Goal: Task Accomplishment & Management: Complete application form

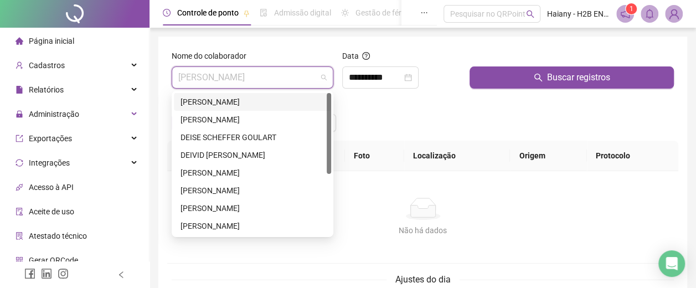
click at [253, 101] on div "[PERSON_NAME]" at bounding box center [253, 102] width 144 height 12
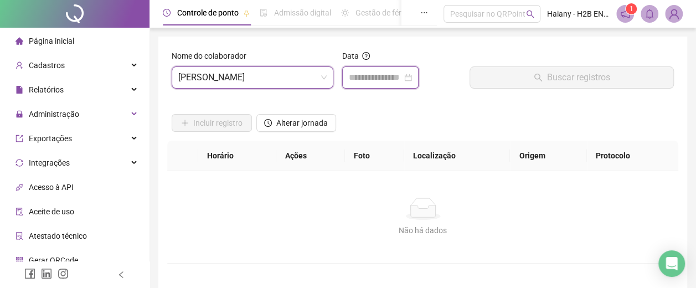
click at [380, 74] on input at bounding box center [375, 77] width 53 height 13
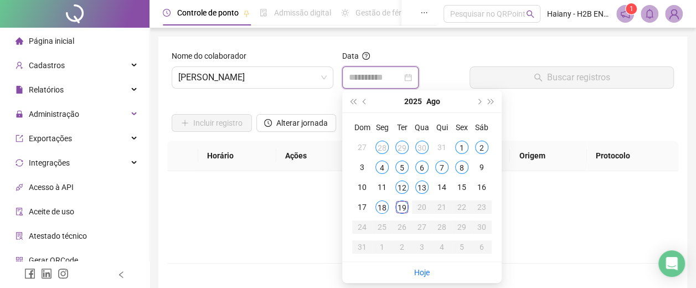
type input "**********"
click at [222, 76] on span "[PERSON_NAME]" at bounding box center [252, 77] width 148 height 21
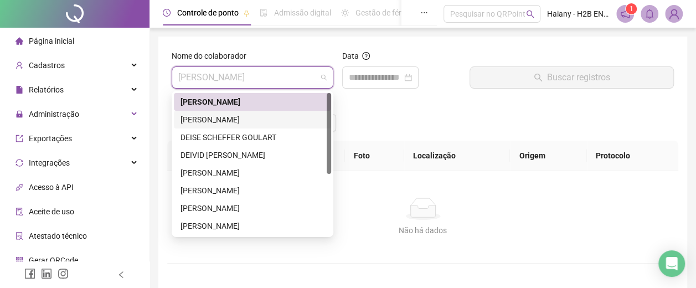
click at [202, 116] on div "[PERSON_NAME]" at bounding box center [253, 120] width 144 height 12
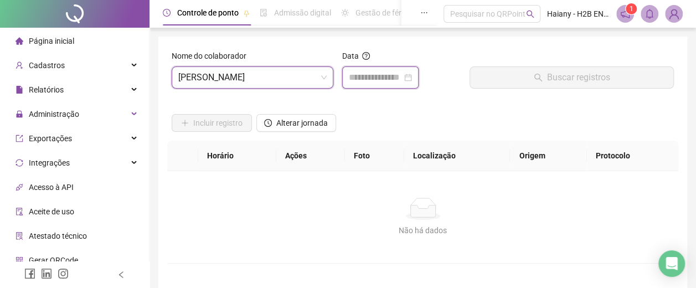
click at [359, 78] on input at bounding box center [375, 77] width 53 height 13
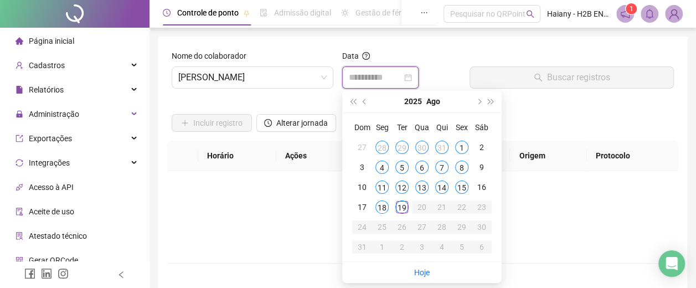
type input "**********"
click at [460, 185] on div "15" at bounding box center [461, 187] width 13 height 13
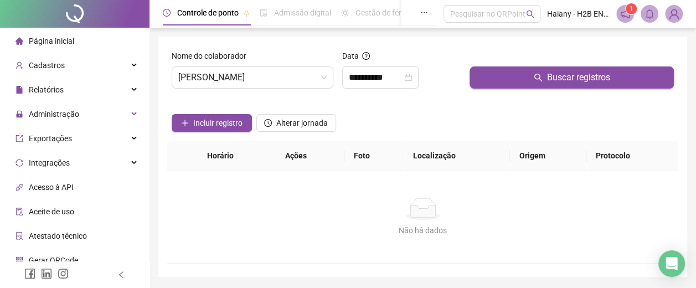
click at [527, 71] on button "Buscar registros" at bounding box center [572, 77] width 204 height 22
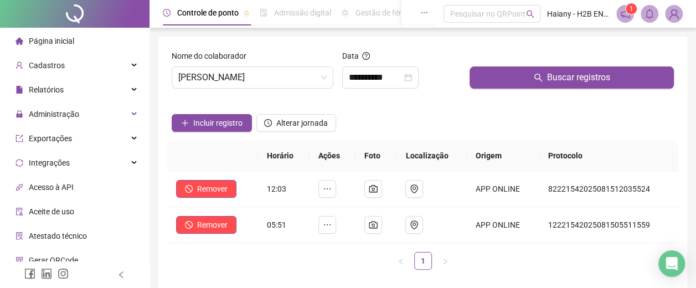
click at [202, 76] on span "[PERSON_NAME]" at bounding box center [252, 77] width 148 height 21
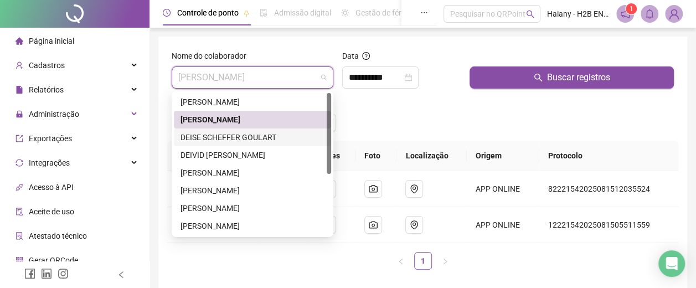
click at [200, 135] on div "DEISE SCHEFFER GOULART" at bounding box center [253, 137] width 144 height 12
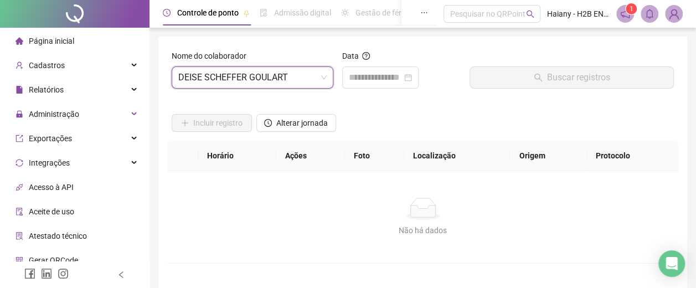
click at [380, 69] on div at bounding box center [380, 77] width 76 height 22
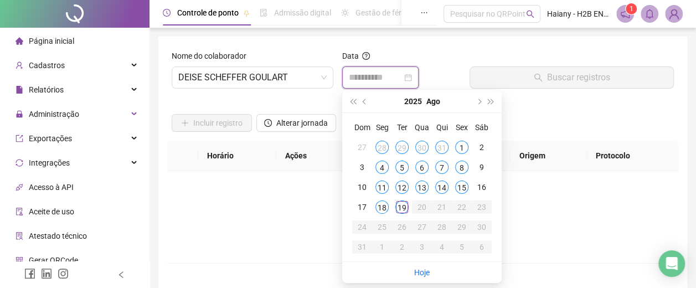
type input "**********"
click at [463, 189] on div "15" at bounding box center [461, 187] width 13 height 13
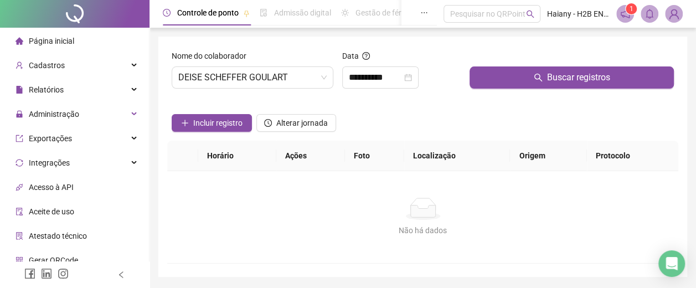
click at [515, 81] on button "Buscar registros" at bounding box center [572, 77] width 204 height 22
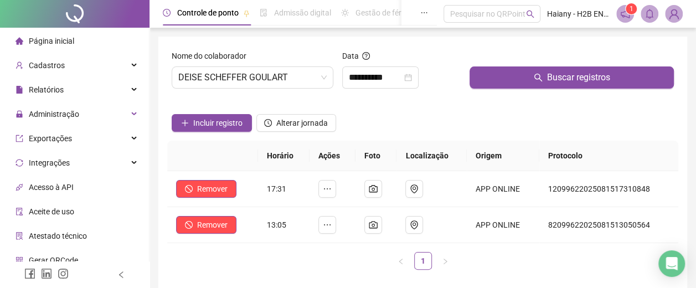
click at [210, 75] on span "DEISE SCHEFFER GOULART" at bounding box center [252, 77] width 148 height 21
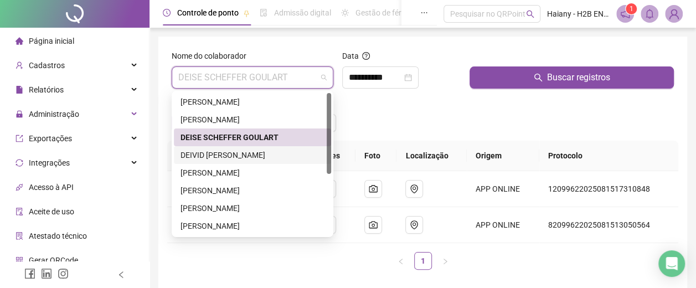
click at [194, 153] on div "DEIVID [PERSON_NAME]" at bounding box center [253, 155] width 144 height 12
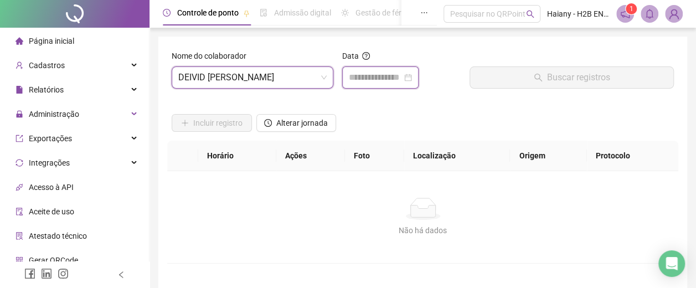
click at [375, 80] on input at bounding box center [375, 77] width 53 height 13
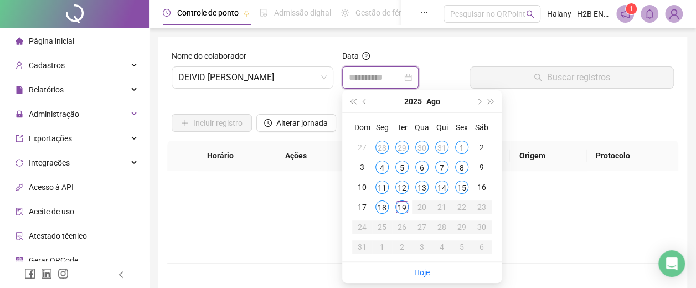
type input "**********"
click at [462, 189] on div "15" at bounding box center [461, 187] width 13 height 13
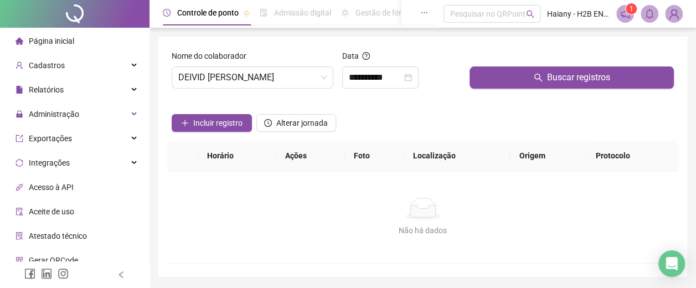
click at [512, 74] on button "Buscar registros" at bounding box center [572, 77] width 204 height 22
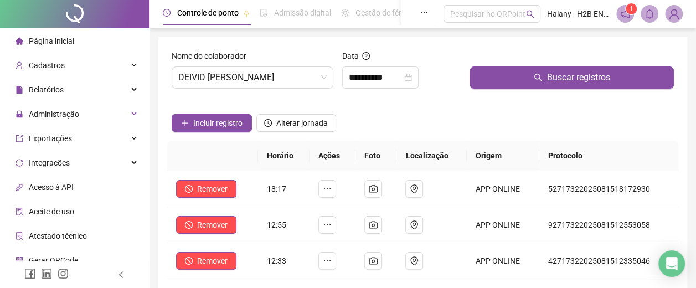
click at [250, 76] on span "DEIVID [PERSON_NAME]" at bounding box center [252, 77] width 148 height 21
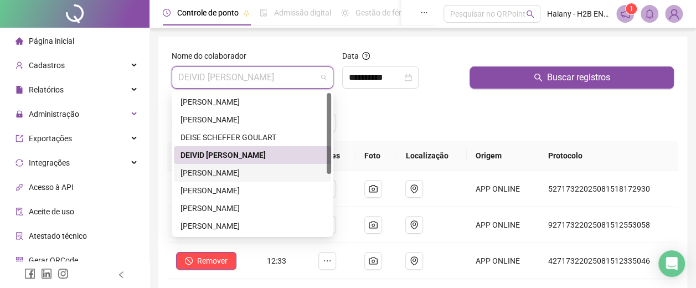
click at [198, 172] on div "[PERSON_NAME]" at bounding box center [253, 173] width 144 height 12
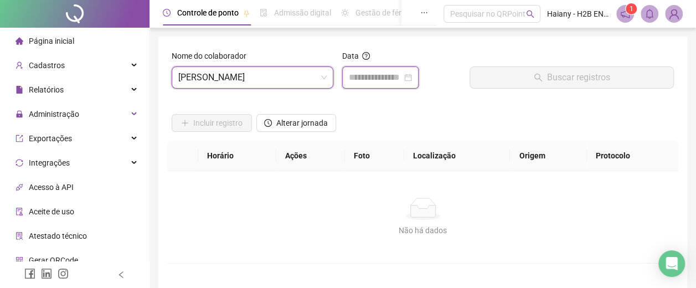
click at [368, 75] on input at bounding box center [375, 77] width 53 height 13
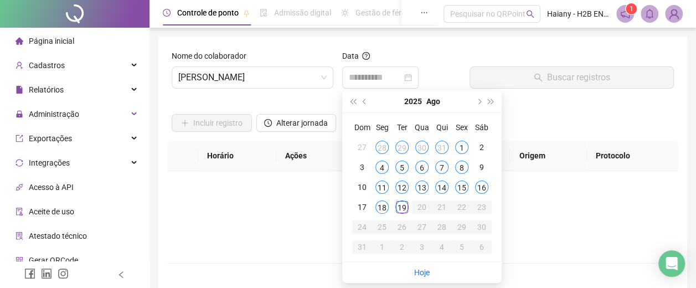
click at [461, 186] on div "15" at bounding box center [461, 187] width 13 height 13
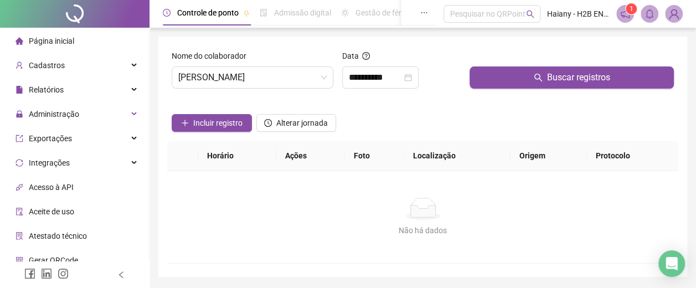
click at [495, 78] on button "Buscar registros" at bounding box center [572, 77] width 204 height 22
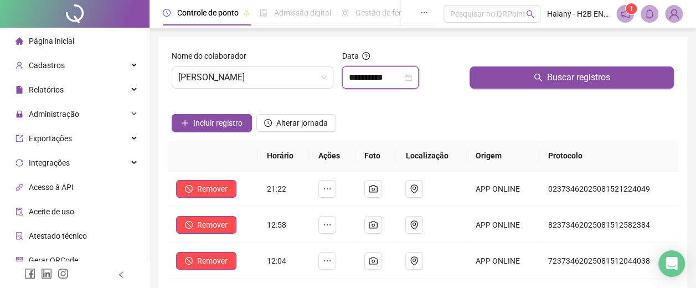
click at [366, 78] on input "**********" at bounding box center [375, 77] width 53 height 13
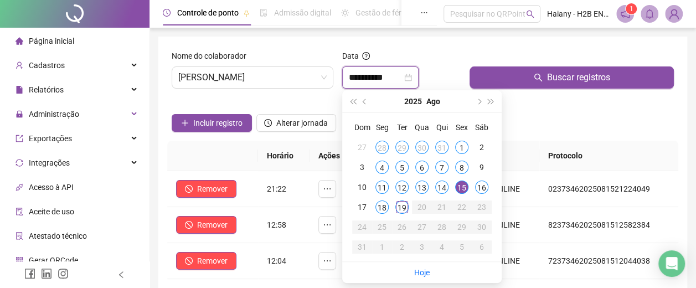
type input "**********"
click at [481, 186] on div "16" at bounding box center [481, 187] width 13 height 13
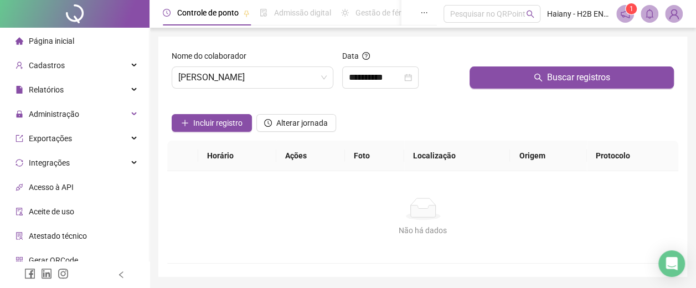
click at [501, 64] on div at bounding box center [572, 58] width 204 height 17
click at [501, 74] on button "Buscar registros" at bounding box center [572, 77] width 204 height 22
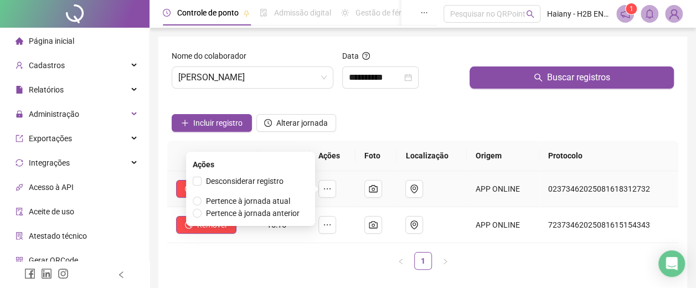
click at [329, 184] on icon "ellipsis" at bounding box center [327, 188] width 9 height 9
click at [268, 200] on span "Pertence à jornada atual" at bounding box center [248, 201] width 84 height 9
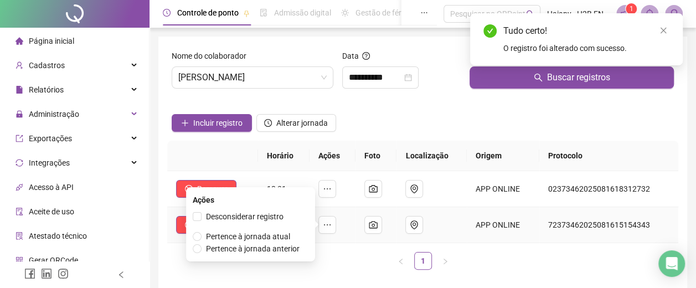
click at [327, 225] on icon "ellipsis" at bounding box center [327, 224] width 9 height 9
click at [274, 236] on span "Pertence à jornada atual" at bounding box center [248, 236] width 84 height 9
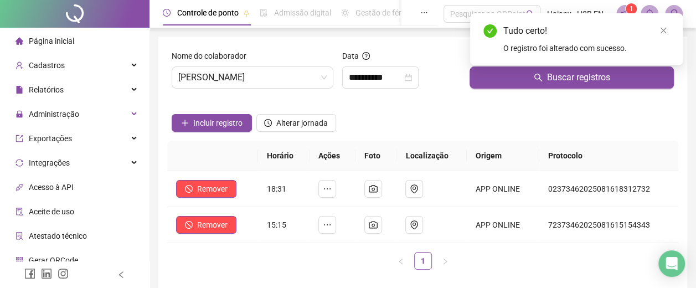
click at [238, 76] on span "[PERSON_NAME]" at bounding box center [252, 77] width 148 height 21
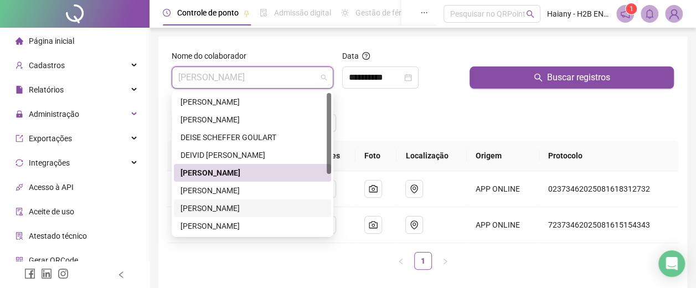
click at [208, 208] on div "[PERSON_NAME]" at bounding box center [253, 208] width 144 height 12
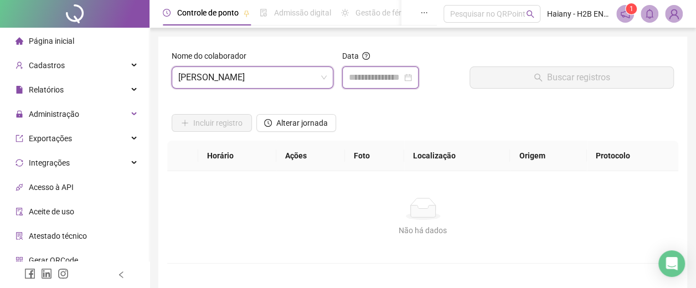
click at [387, 78] on input at bounding box center [375, 77] width 53 height 13
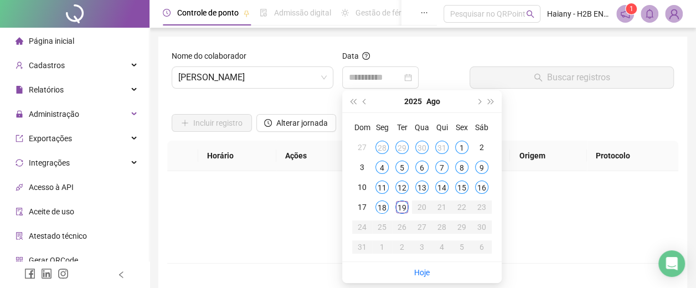
drag, startPoint x: 462, startPoint y: 187, endPoint x: 474, endPoint y: 153, distance: 36.4
click at [462, 187] on div "15" at bounding box center [461, 187] width 13 height 13
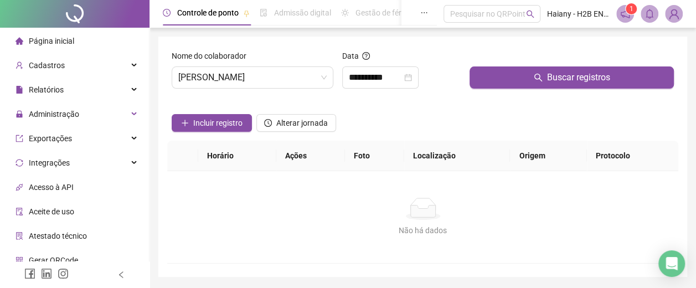
click at [502, 76] on button "Buscar registros" at bounding box center [572, 77] width 204 height 22
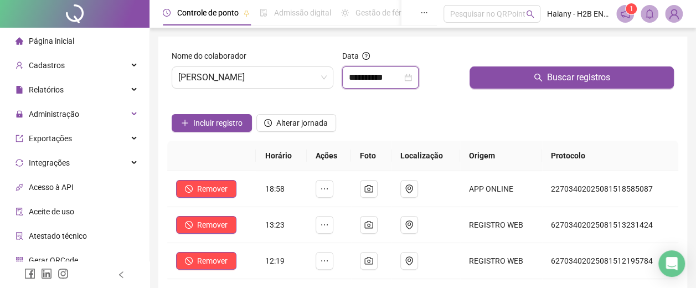
click at [361, 76] on input "**********" at bounding box center [375, 77] width 53 height 13
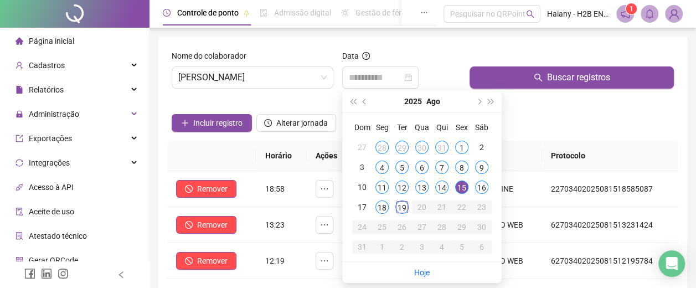
click at [481, 185] on div "16" at bounding box center [481, 187] width 13 height 13
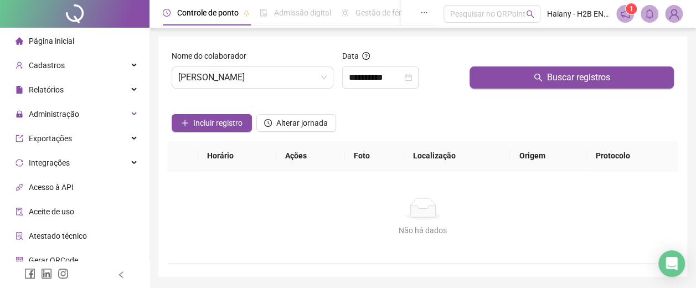
click at [487, 77] on button "Buscar registros" at bounding box center [572, 77] width 204 height 22
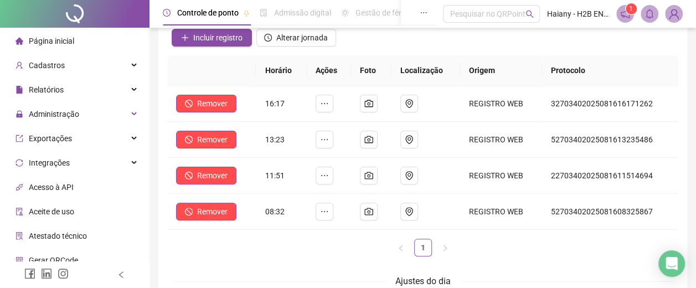
scroll to position [111, 0]
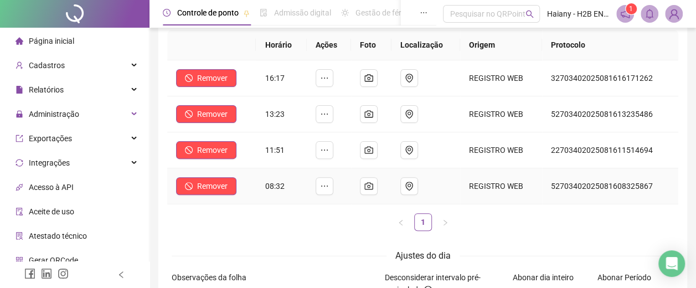
click at [329, 186] on icon "ellipsis" at bounding box center [324, 186] width 9 height 9
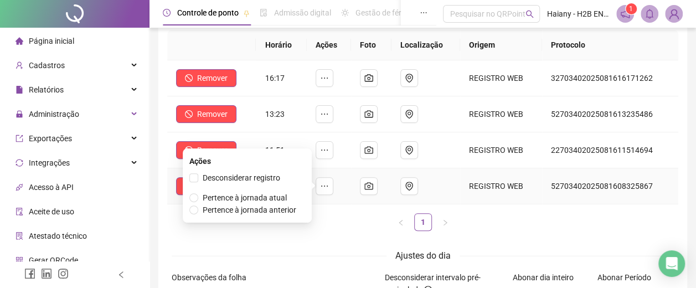
click at [265, 197] on span "Pertence à jornada atual" at bounding box center [245, 197] width 84 height 9
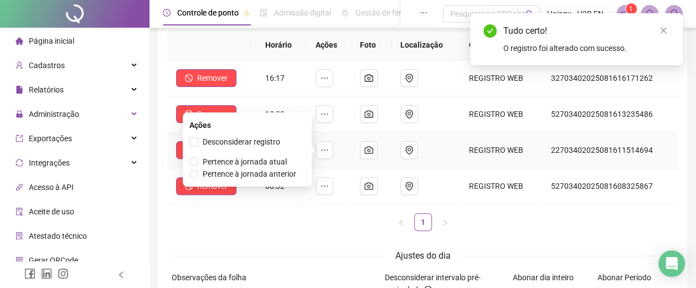
click at [329, 147] on icon "ellipsis" at bounding box center [324, 150] width 9 height 9
click at [264, 163] on span "Pertence à jornada atual" at bounding box center [245, 161] width 84 height 9
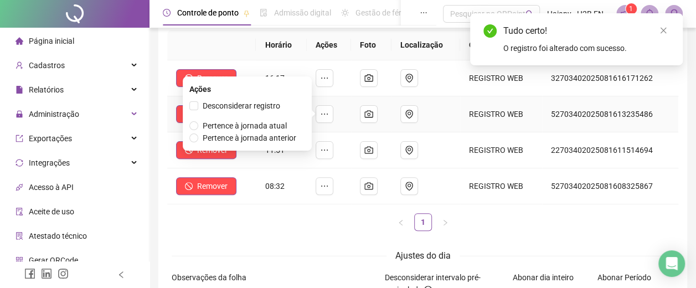
click at [328, 114] on icon "ellipsis" at bounding box center [324, 114] width 7 height 1
click at [259, 125] on span "Pertence à jornada atual" at bounding box center [245, 125] width 84 height 9
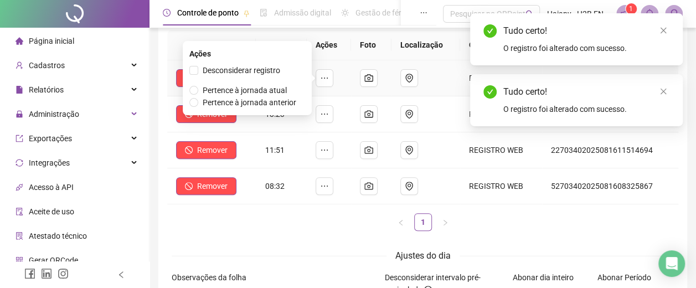
click at [329, 80] on icon "ellipsis" at bounding box center [324, 78] width 9 height 9
click at [265, 89] on span "Pertence à jornada atual" at bounding box center [245, 90] width 84 height 9
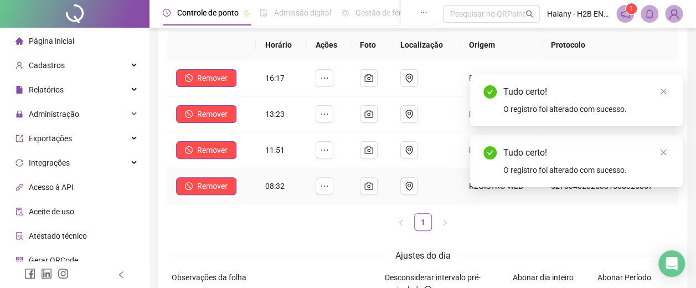
scroll to position [0, 0]
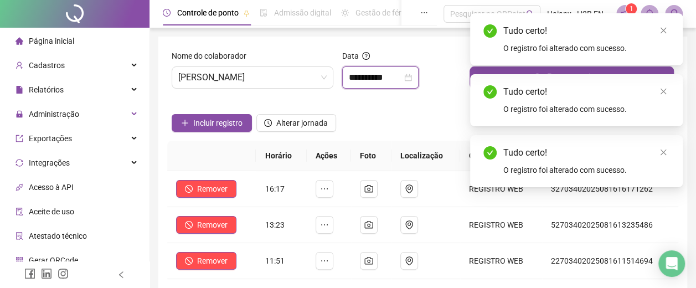
click at [388, 81] on input "**********" at bounding box center [375, 77] width 53 height 13
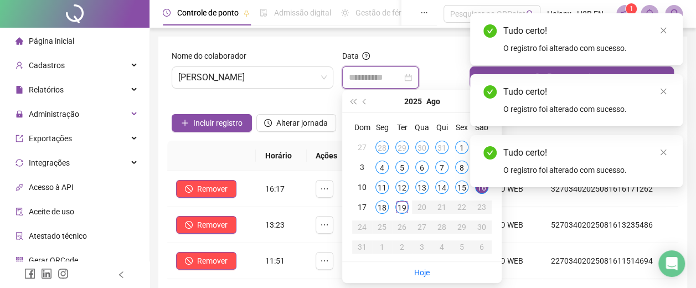
type input "**********"
click at [264, 72] on span "[PERSON_NAME]" at bounding box center [252, 77] width 148 height 21
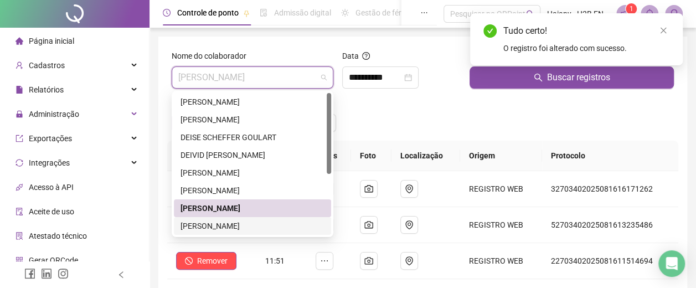
click at [223, 223] on div "[PERSON_NAME]" at bounding box center [253, 226] width 144 height 12
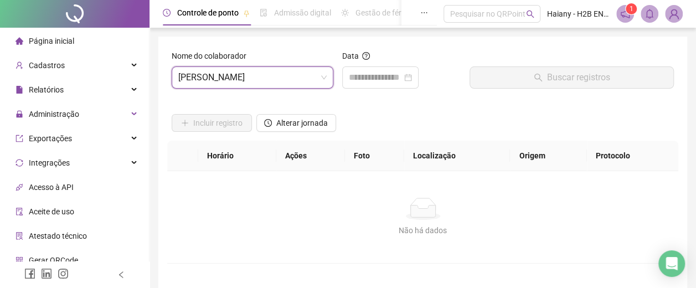
click at [250, 75] on span "[PERSON_NAME]" at bounding box center [252, 77] width 148 height 21
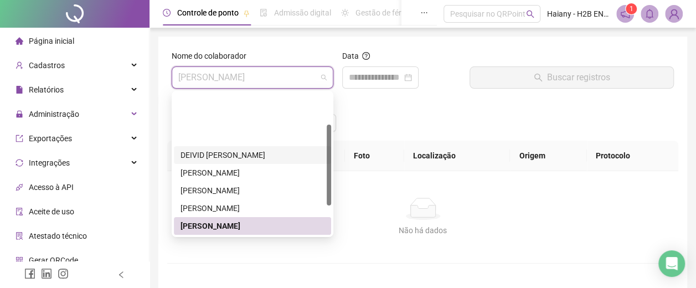
scroll to position [106, 0]
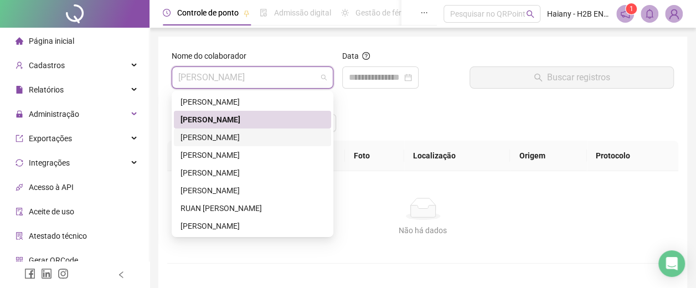
click at [247, 137] on div "[PERSON_NAME]" at bounding box center [253, 137] width 144 height 12
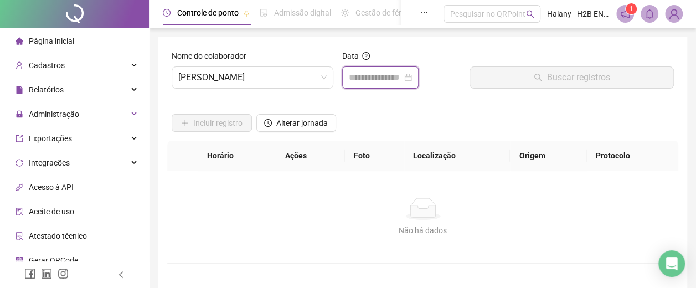
click at [391, 73] on input at bounding box center [375, 77] width 53 height 13
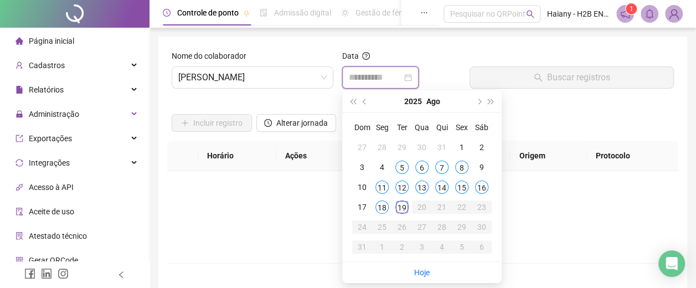
type input "**********"
click at [459, 186] on div "15" at bounding box center [461, 187] width 13 height 13
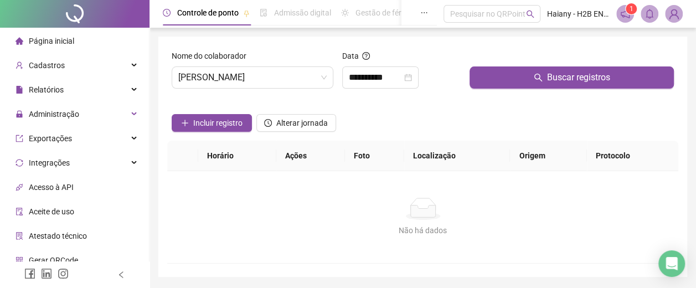
click at [505, 76] on button "Buscar registros" at bounding box center [572, 77] width 204 height 22
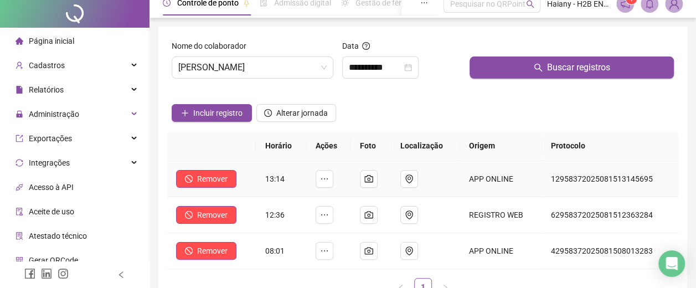
scroll to position [0, 0]
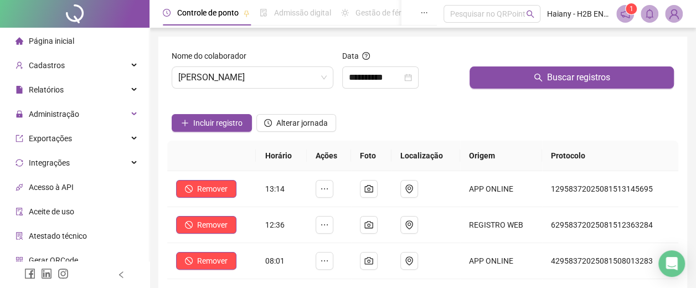
click at [516, 80] on button "Buscar registros" at bounding box center [572, 77] width 204 height 22
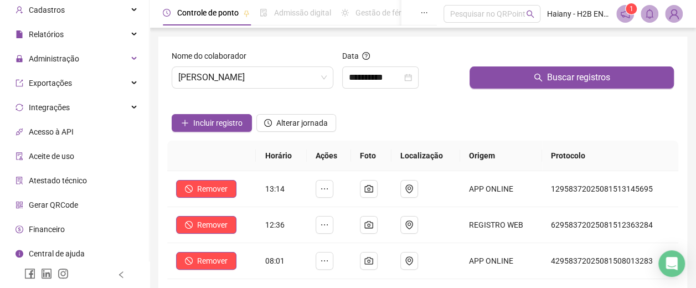
scroll to position [59, 0]
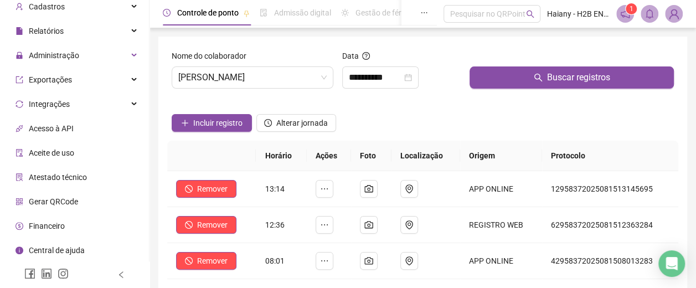
click at [54, 55] on span "Administração" at bounding box center [54, 55] width 50 height 9
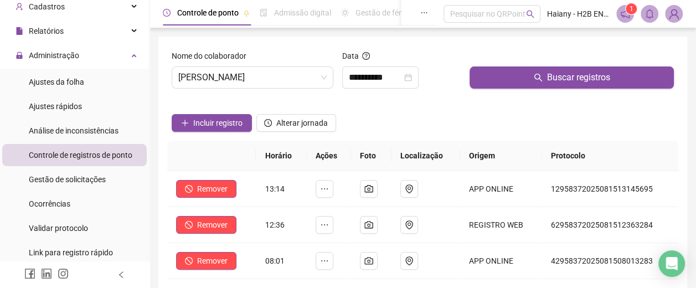
click at [64, 177] on span "Gestão de solicitações" at bounding box center [67, 179] width 77 height 9
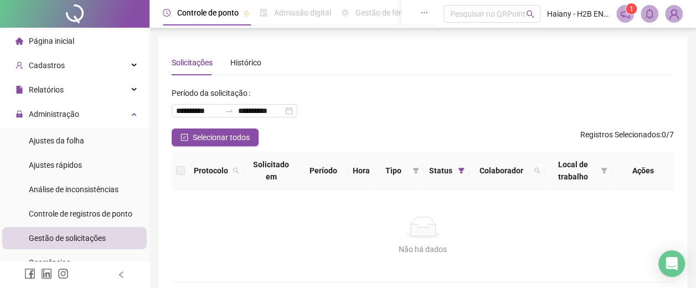
click at [55, 37] on span "Página inicial" at bounding box center [51, 41] width 45 height 9
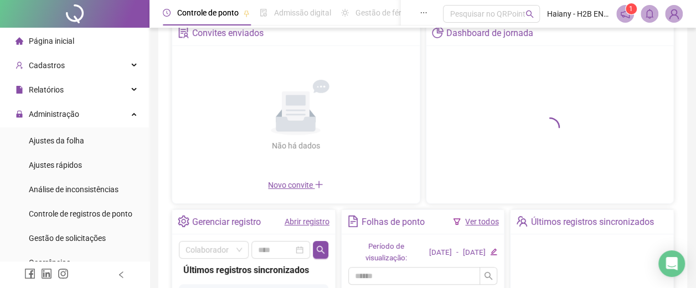
scroll to position [166, 0]
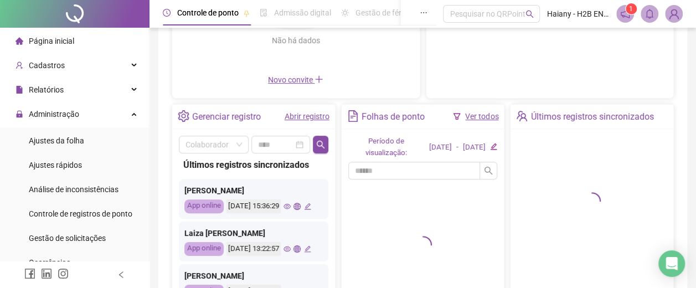
click at [310, 112] on link "Abrir registro" at bounding box center [307, 116] width 45 height 9
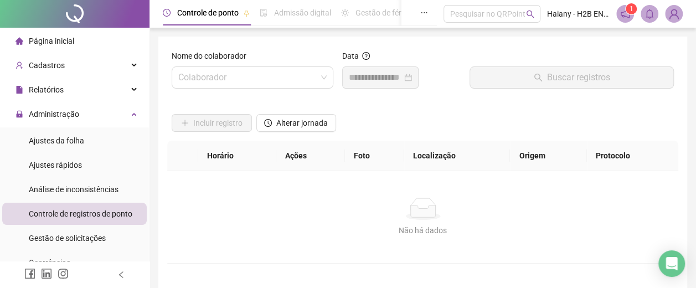
click at [241, 73] on input "search" at bounding box center [247, 77] width 138 height 21
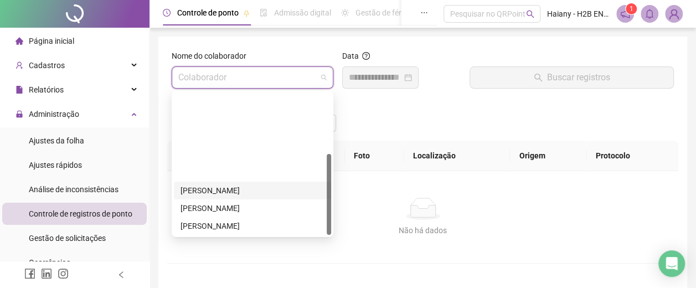
scroll to position [106, 0]
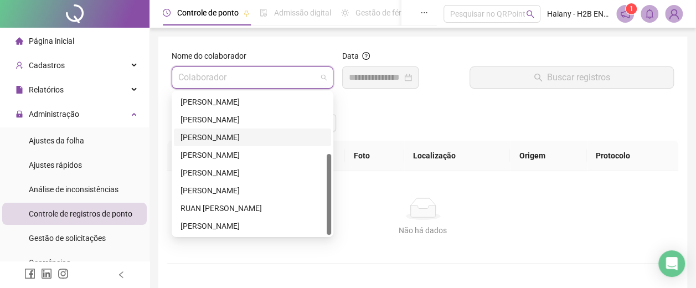
click at [225, 134] on div "[PERSON_NAME]" at bounding box center [253, 137] width 144 height 12
click at [386, 76] on input at bounding box center [375, 77] width 53 height 13
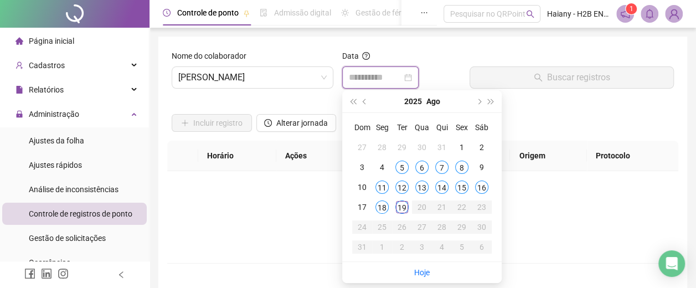
type input "**********"
drag, startPoint x: 462, startPoint y: 189, endPoint x: 469, endPoint y: 164, distance: 25.1
click at [462, 188] on div "15" at bounding box center [461, 187] width 13 height 13
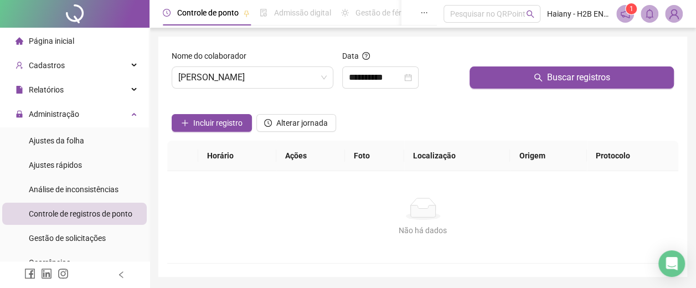
click at [504, 76] on button "Buscar registros" at bounding box center [572, 77] width 204 height 22
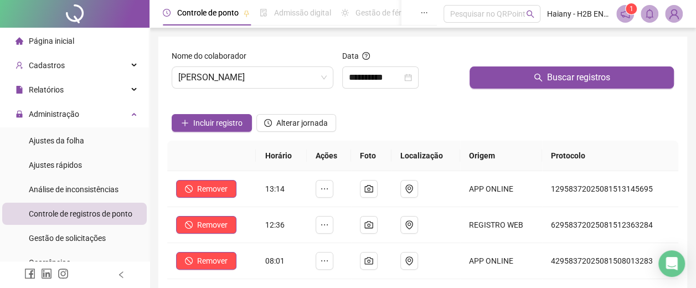
click at [214, 120] on span "Incluir registro" at bounding box center [217, 123] width 49 height 12
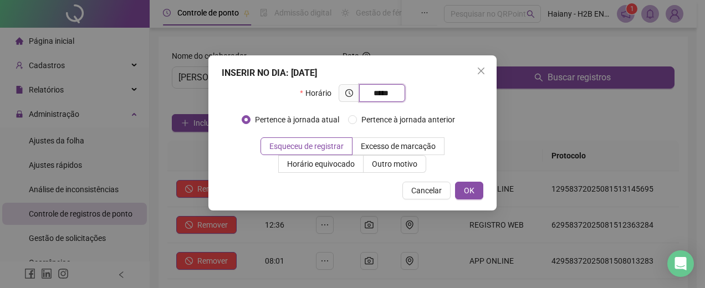
type input "*****"
click at [310, 143] on span "Esqueceu de registrar" at bounding box center [306, 146] width 74 height 9
click at [465, 188] on span "OK" at bounding box center [469, 190] width 11 height 12
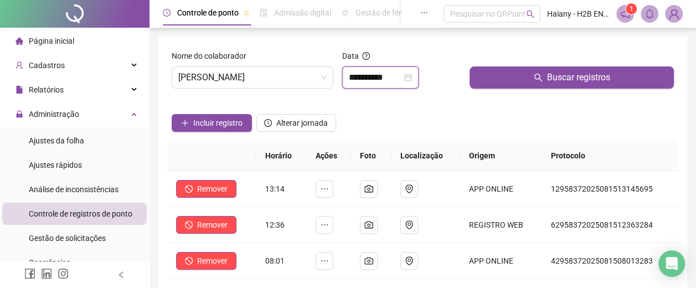
click at [395, 76] on input "**********" at bounding box center [375, 77] width 53 height 13
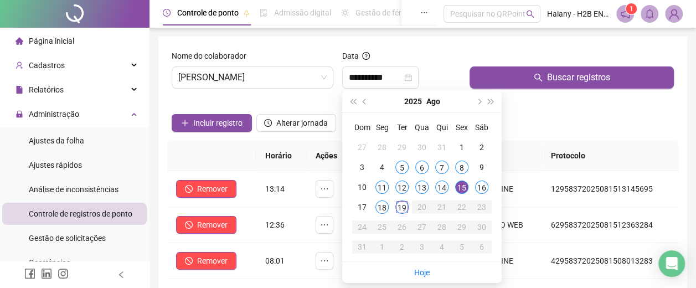
click at [482, 187] on div "16" at bounding box center [481, 187] width 13 height 13
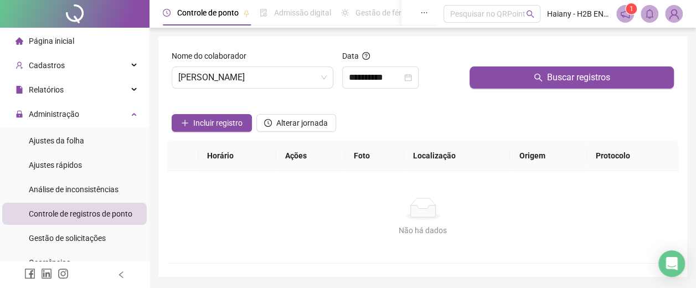
click at [514, 76] on button "Buscar registros" at bounding box center [572, 77] width 204 height 22
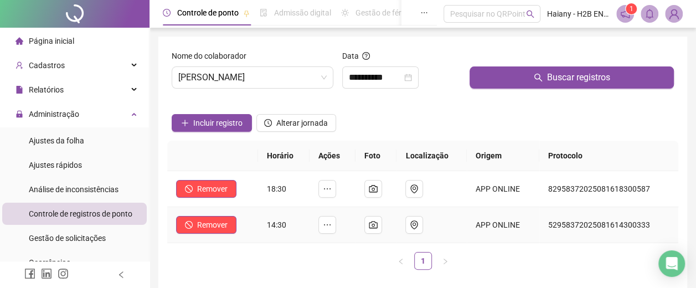
click at [329, 220] on icon "ellipsis" at bounding box center [327, 224] width 9 height 9
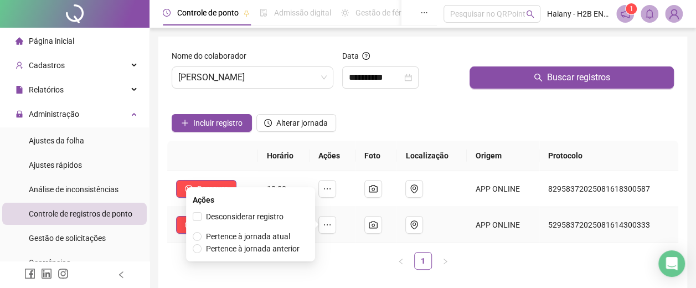
click at [266, 235] on span "Pertence à jornada atual" at bounding box center [248, 236] width 84 height 9
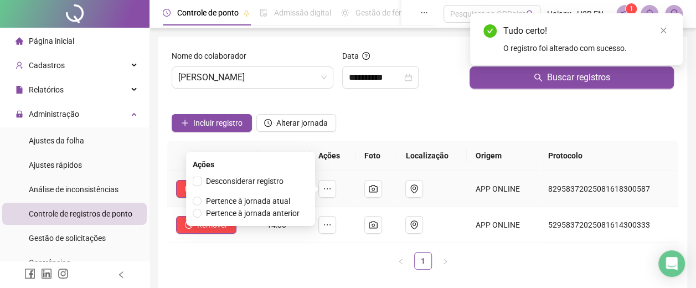
click at [332, 185] on icon "ellipsis" at bounding box center [327, 188] width 9 height 9
click at [277, 200] on span "Pertence à jornada atual" at bounding box center [248, 201] width 84 height 9
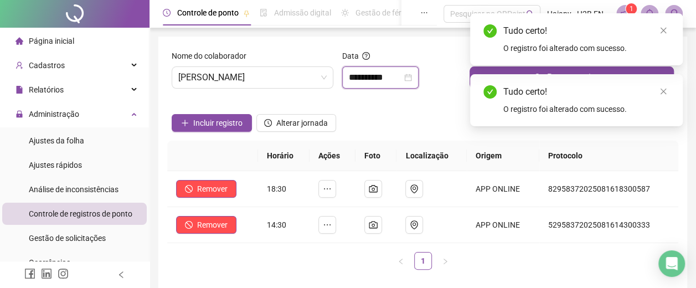
click at [383, 80] on input "**********" at bounding box center [375, 77] width 53 height 13
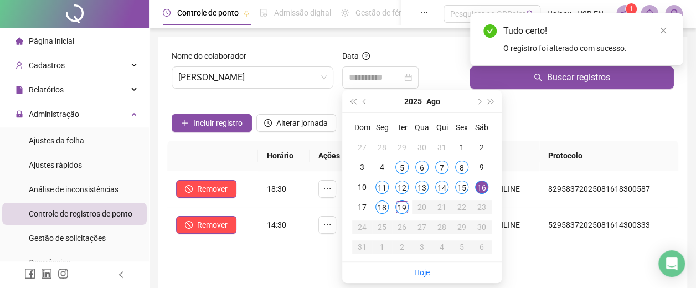
click at [381, 207] on div "18" at bounding box center [382, 206] width 13 height 13
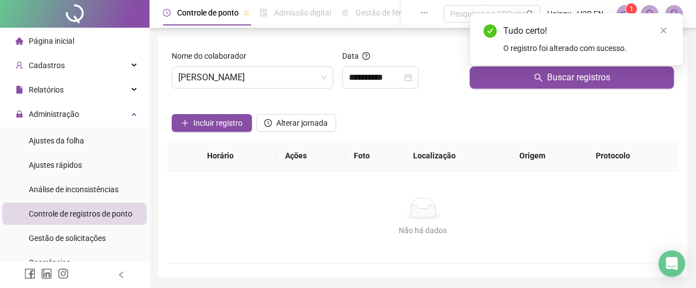
click at [499, 80] on button "Buscar registros" at bounding box center [572, 77] width 204 height 22
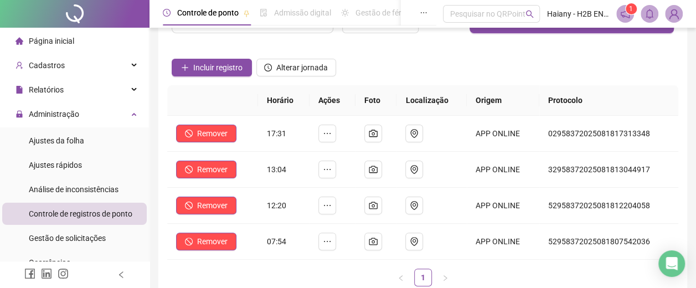
scroll to position [0, 0]
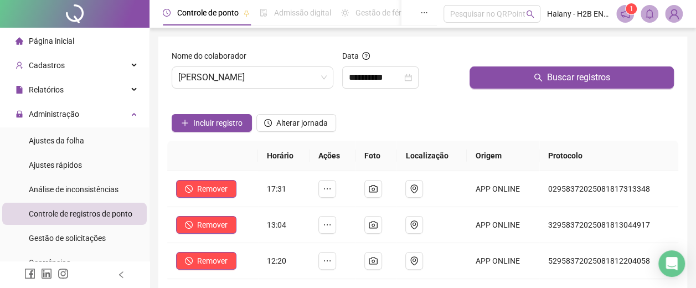
click at [528, 80] on button "Buscar registros" at bounding box center [572, 77] width 204 height 22
click at [402, 79] on input "**********" at bounding box center [375, 77] width 53 height 13
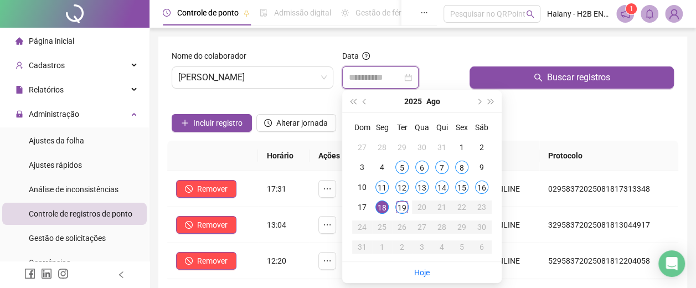
type input "**********"
click at [399, 205] on div "19" at bounding box center [401, 206] width 13 height 13
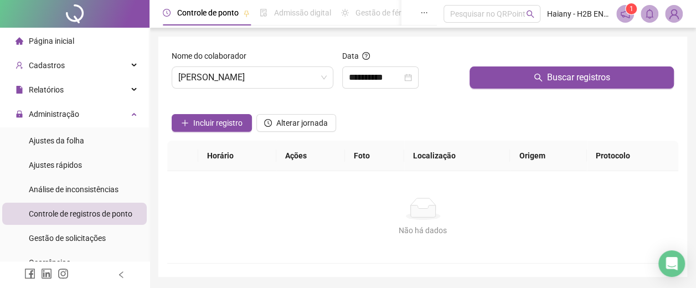
click at [501, 76] on button "Buscar registros" at bounding box center [572, 77] width 204 height 22
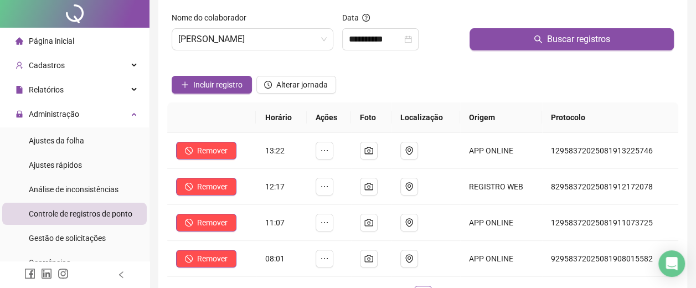
scroll to position [55, 0]
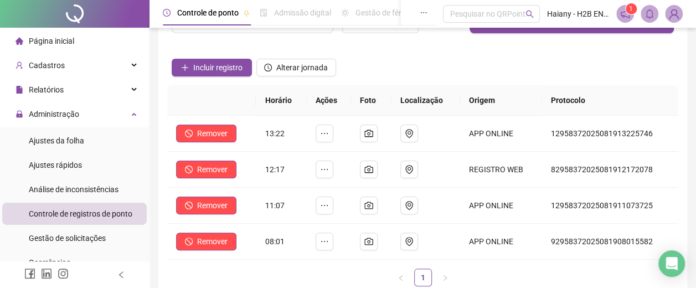
click at [212, 63] on span "Incluir registro" at bounding box center [217, 67] width 49 height 12
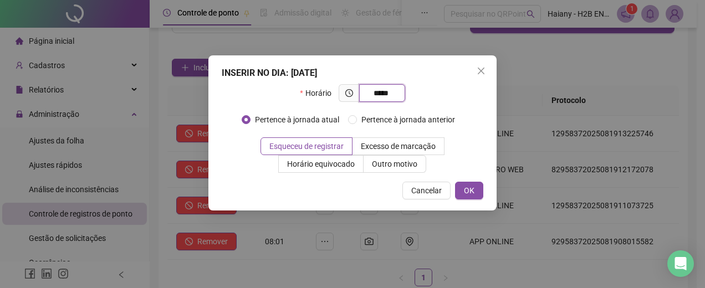
type input "*****"
click at [317, 144] on span "Esqueceu de registrar" at bounding box center [306, 146] width 74 height 9
click at [467, 186] on span "OK" at bounding box center [469, 190] width 11 height 12
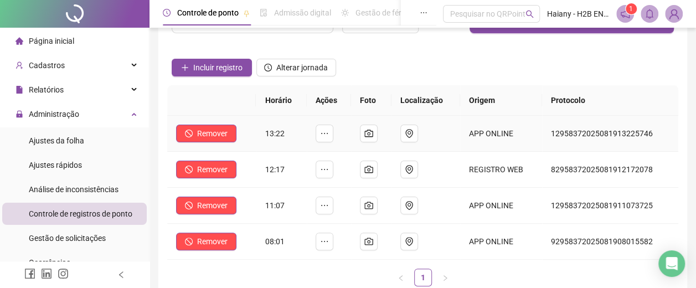
scroll to position [0, 0]
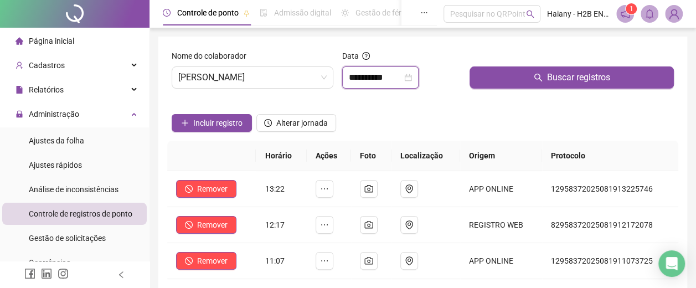
click at [358, 75] on input "**********" at bounding box center [375, 77] width 53 height 13
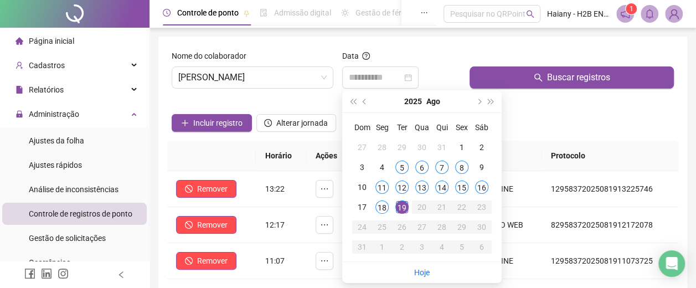
click at [383, 206] on div "18" at bounding box center [382, 206] width 13 height 13
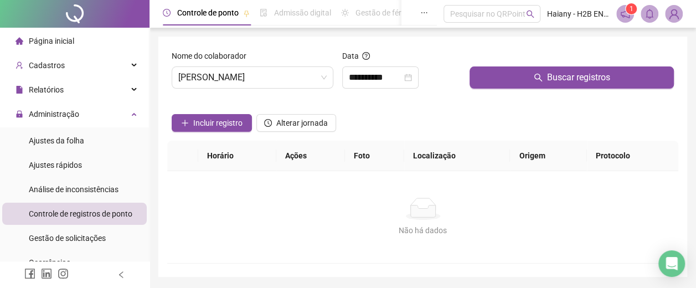
click at [523, 76] on button "Buscar registros" at bounding box center [572, 77] width 204 height 22
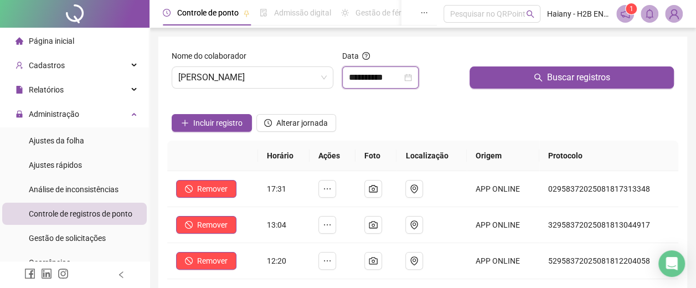
click at [398, 77] on input "**********" at bounding box center [375, 77] width 53 height 13
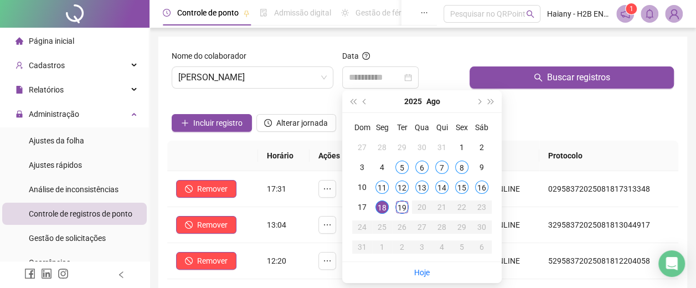
click at [399, 206] on div "19" at bounding box center [401, 206] width 13 height 13
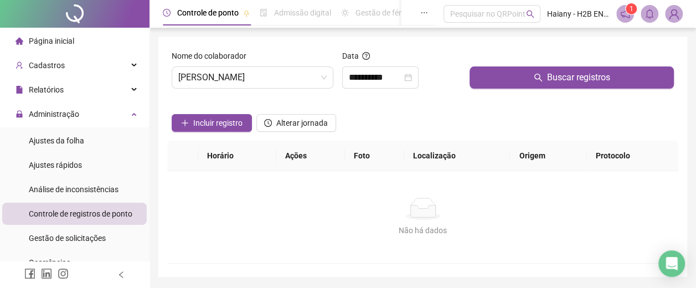
click at [501, 73] on button "Buscar registros" at bounding box center [572, 77] width 204 height 22
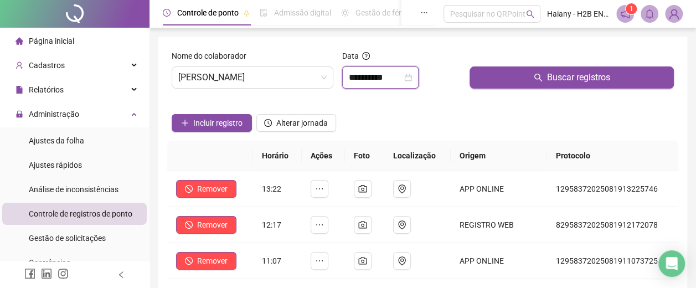
click at [374, 74] on input "**********" at bounding box center [375, 77] width 53 height 13
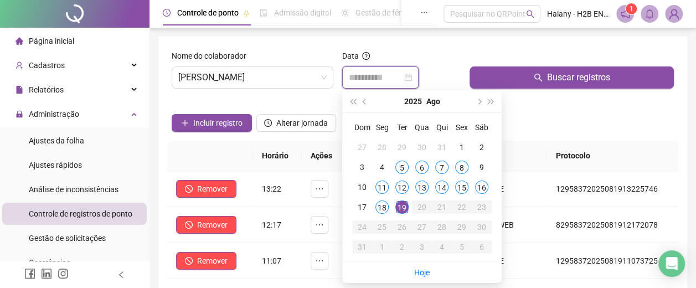
type input "**********"
click at [465, 184] on div "15" at bounding box center [461, 187] width 13 height 13
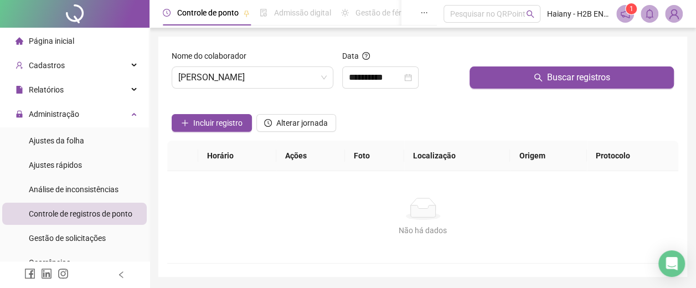
click at [513, 76] on button "Buscar registros" at bounding box center [572, 77] width 204 height 22
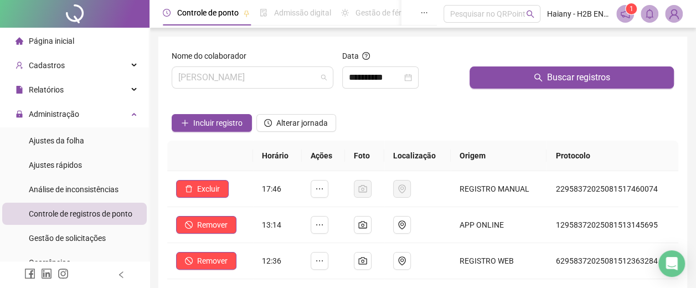
click at [267, 80] on span "[PERSON_NAME]" at bounding box center [252, 77] width 148 height 21
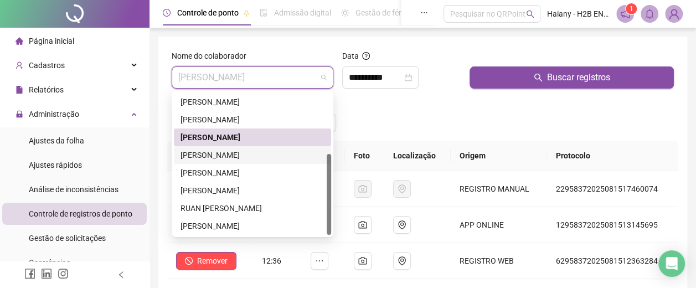
click at [222, 154] on div "[PERSON_NAME]" at bounding box center [253, 155] width 144 height 12
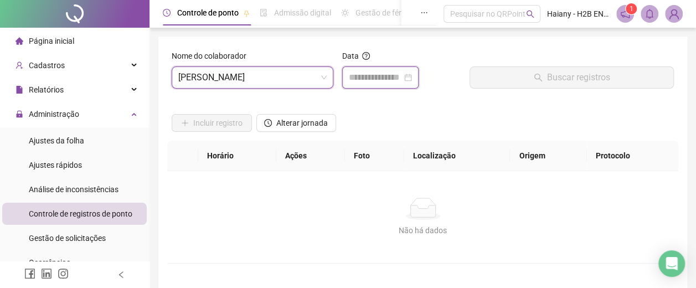
click at [378, 72] on input at bounding box center [375, 77] width 53 height 13
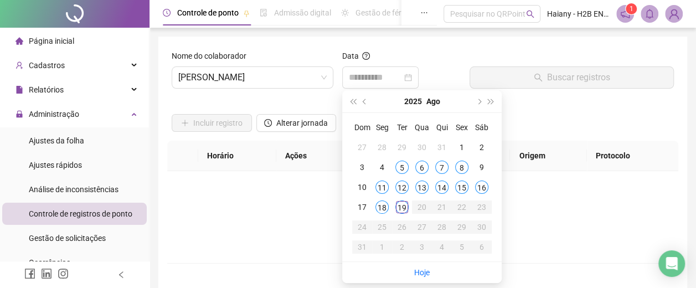
click at [460, 186] on div "15" at bounding box center [461, 187] width 13 height 13
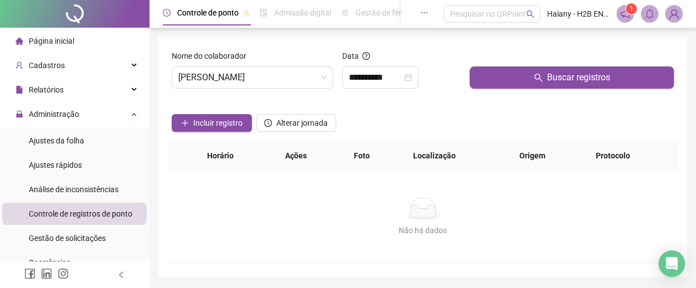
click at [506, 78] on button "Buscar registros" at bounding box center [572, 77] width 204 height 22
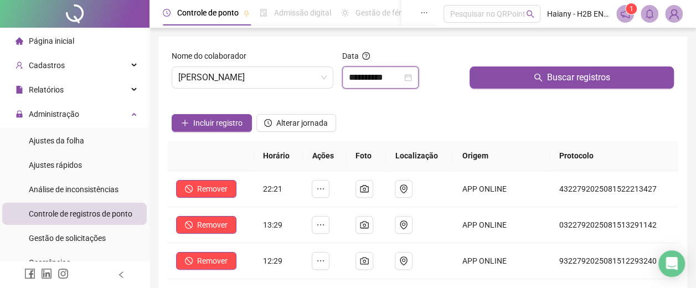
click at [395, 75] on input "**********" at bounding box center [375, 77] width 53 height 13
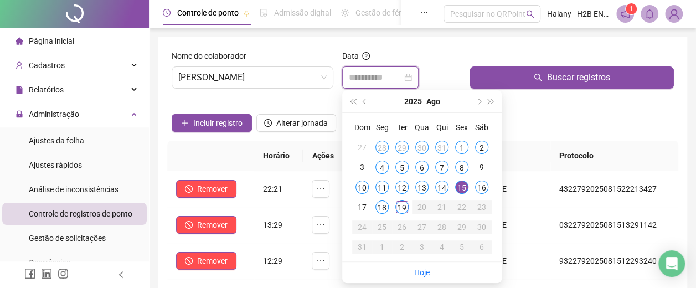
type input "**********"
click at [485, 185] on div "16" at bounding box center [481, 187] width 13 height 13
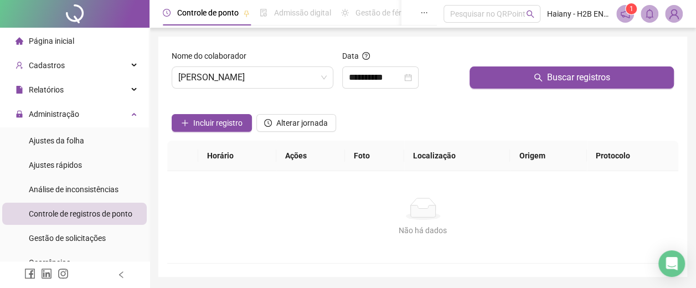
click at [518, 78] on button "Buscar registros" at bounding box center [572, 77] width 204 height 22
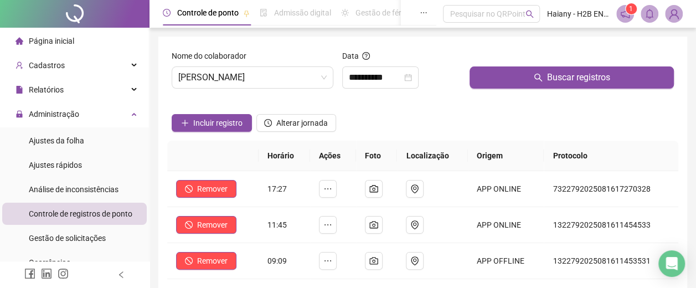
scroll to position [55, 0]
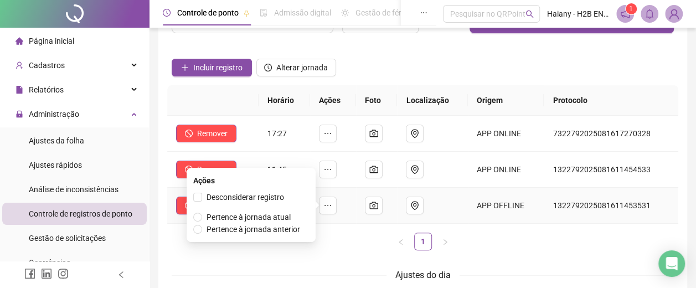
click at [260, 214] on span "Pertence à jornada atual" at bounding box center [249, 217] width 84 height 9
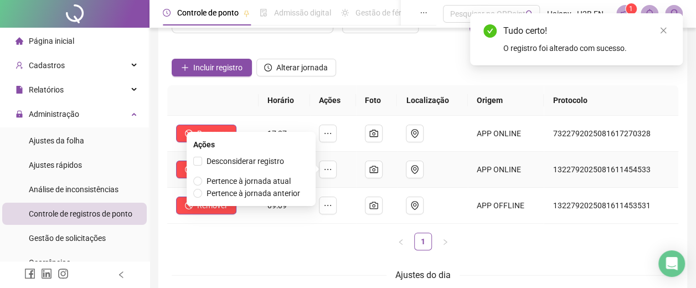
click at [264, 182] on span "Pertence à jornada atual" at bounding box center [249, 181] width 84 height 9
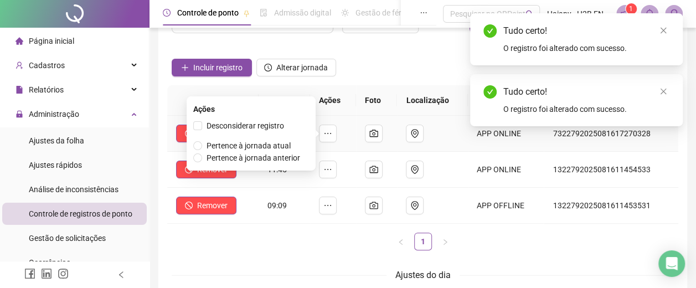
click at [265, 145] on span "Pertence à jornada atual" at bounding box center [249, 145] width 84 height 9
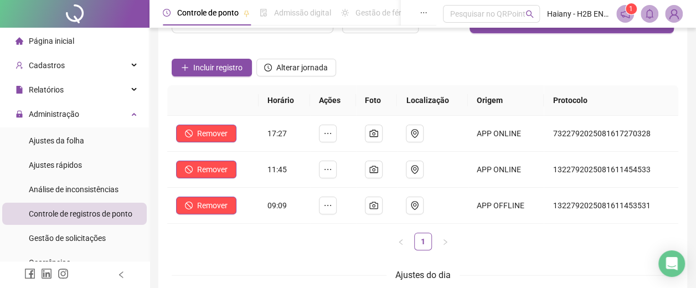
drag, startPoint x: 617, startPoint y: 77, endPoint x: 535, endPoint y: 106, distance: 86.9
click at [617, 77] on div "Incluir registro Alterar jornada" at bounding box center [422, 63] width 507 height 43
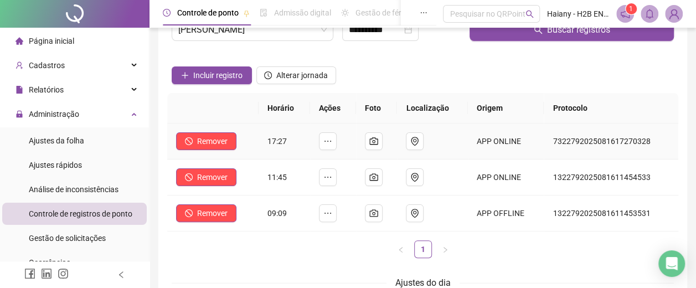
scroll to position [0, 0]
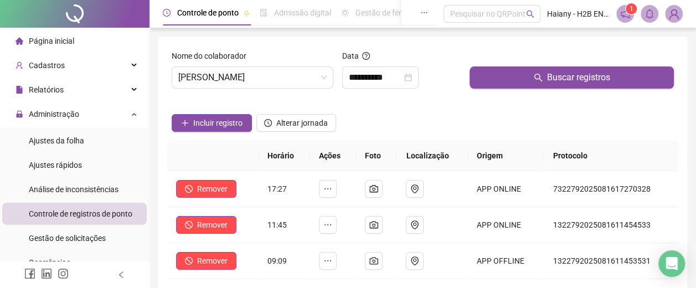
click at [64, 236] on span "Gestão de solicitações" at bounding box center [67, 238] width 77 height 9
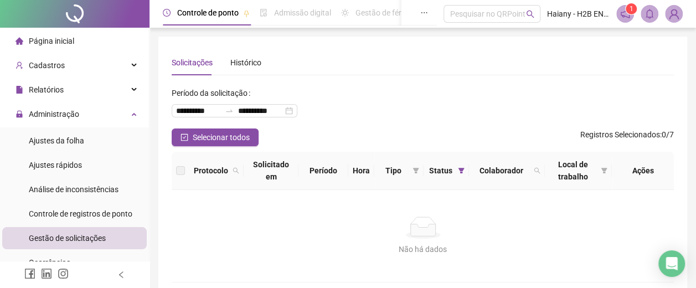
click at [64, 39] on span "Página inicial" at bounding box center [51, 41] width 45 height 9
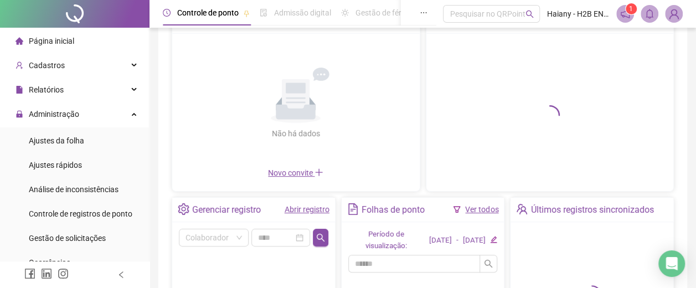
scroll to position [111, 0]
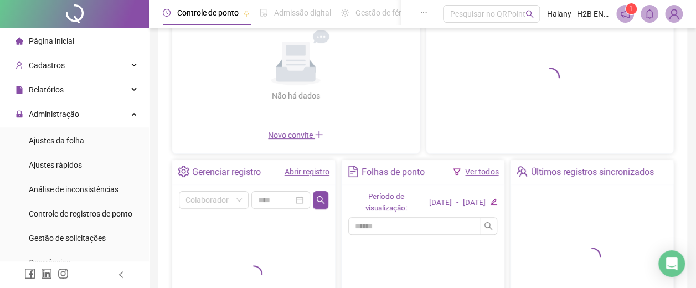
click at [304, 168] on link "Abrir registro" at bounding box center [307, 171] width 45 height 9
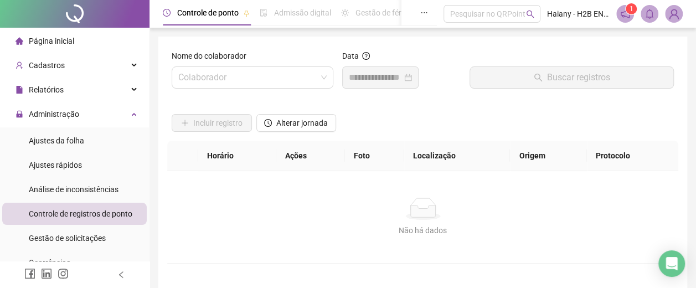
click at [239, 80] on input "search" at bounding box center [247, 77] width 138 height 21
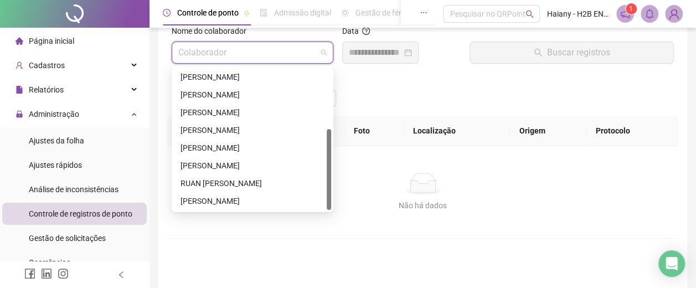
scroll to position [55, 0]
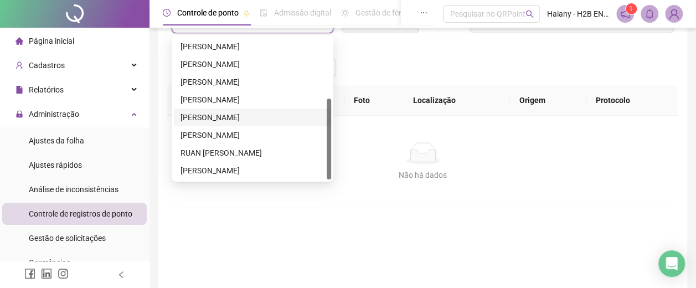
click at [218, 119] on div "[PERSON_NAME]" at bounding box center [253, 117] width 144 height 12
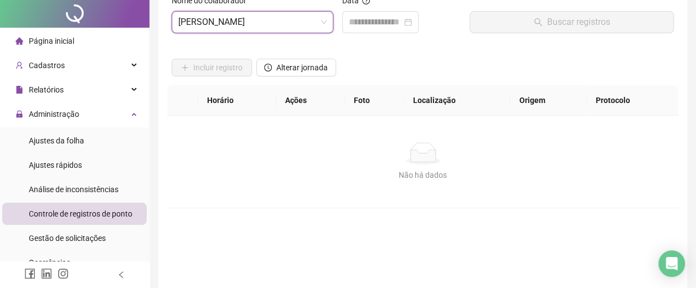
scroll to position [0, 0]
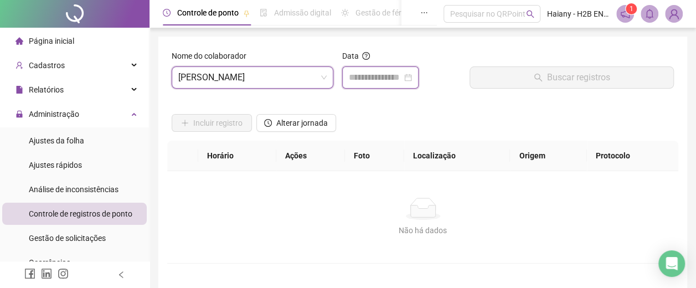
click at [391, 78] on input at bounding box center [375, 77] width 53 height 13
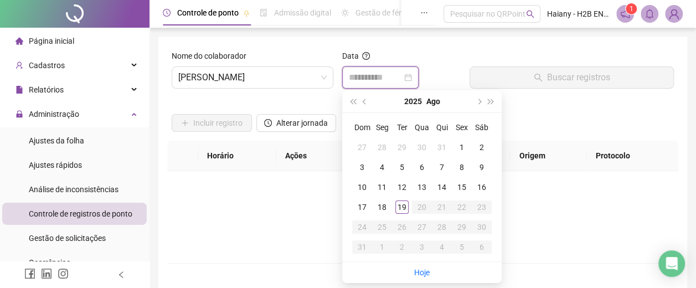
type input "**********"
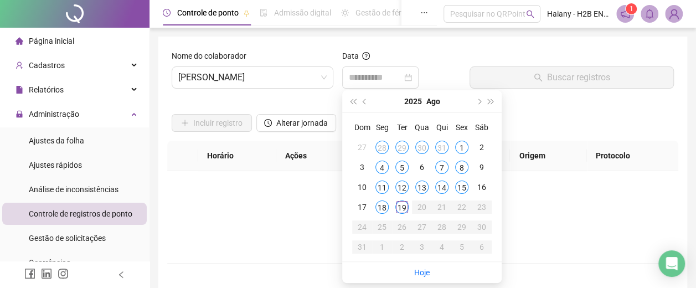
drag, startPoint x: 461, startPoint y: 188, endPoint x: 472, endPoint y: 145, distance: 44.6
click at [461, 188] on div "15" at bounding box center [461, 187] width 13 height 13
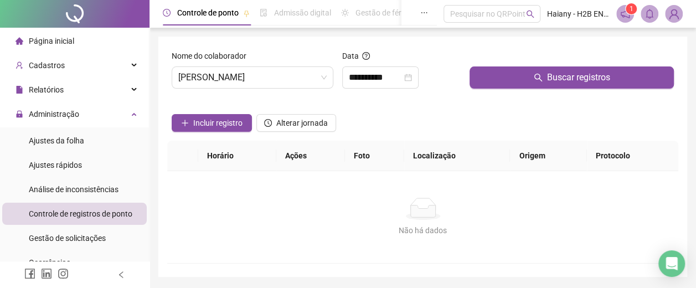
click at [496, 76] on button "Buscar registros" at bounding box center [572, 77] width 204 height 22
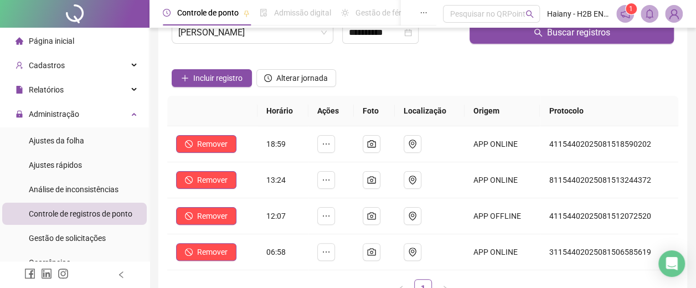
scroll to position [55, 0]
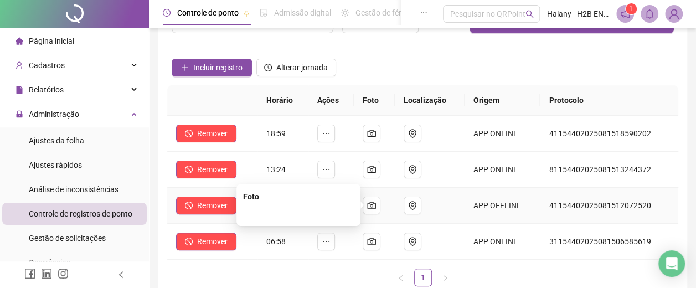
click at [373, 207] on icon "camera" at bounding box center [371, 205] width 9 height 9
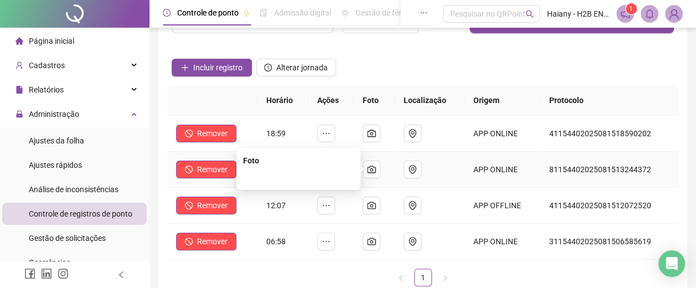
click at [376, 169] on icon "camera" at bounding box center [371, 169] width 9 height 9
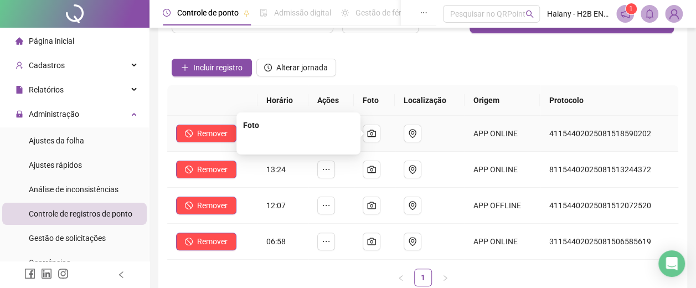
click at [375, 132] on icon "camera" at bounding box center [372, 133] width 8 height 7
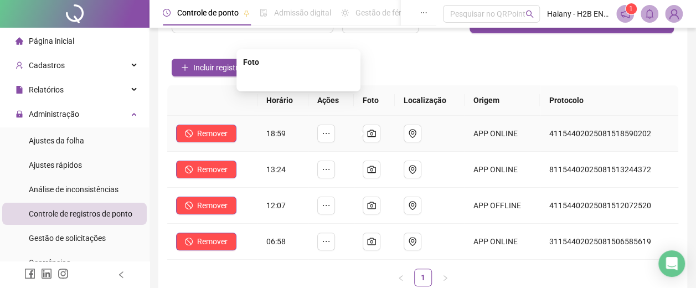
scroll to position [0, 0]
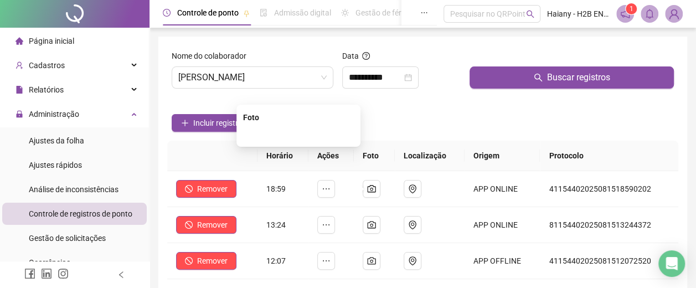
click at [224, 79] on span "[PERSON_NAME]" at bounding box center [252, 77] width 148 height 21
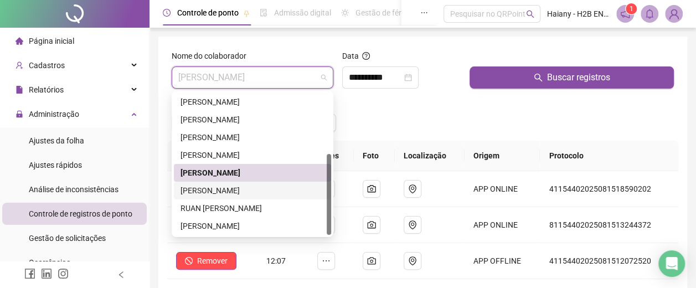
click at [206, 191] on div "[PERSON_NAME]" at bounding box center [253, 190] width 144 height 12
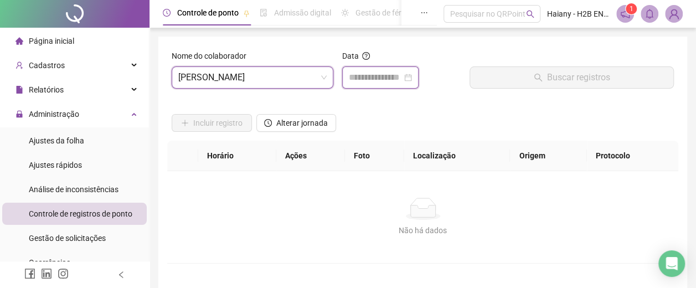
click at [380, 80] on input at bounding box center [375, 77] width 53 height 13
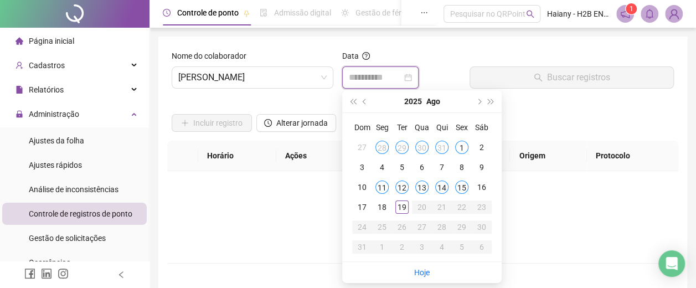
type input "**********"
click at [462, 186] on div "15" at bounding box center [461, 187] width 13 height 13
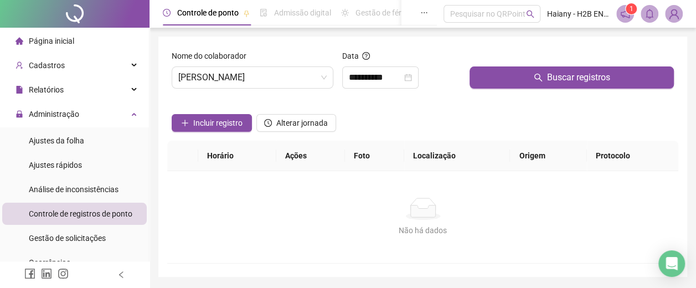
click at [508, 73] on button "Buscar registros" at bounding box center [572, 77] width 204 height 22
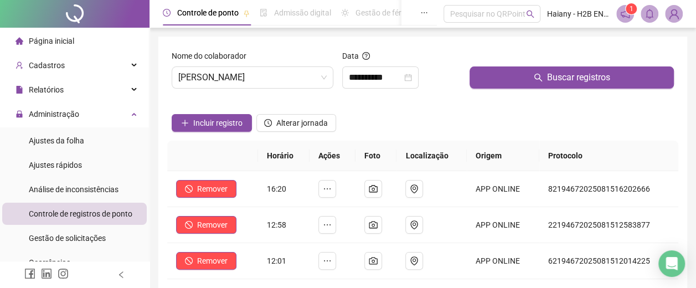
click at [265, 76] on span "[PERSON_NAME]" at bounding box center [252, 77] width 148 height 21
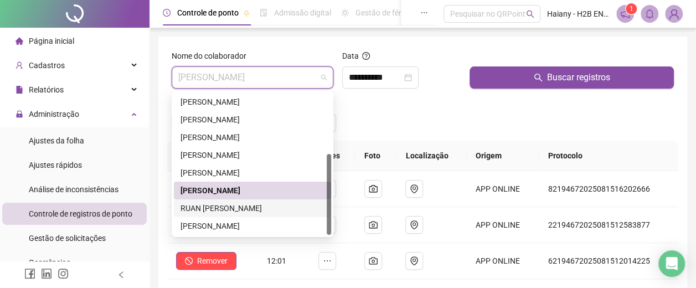
click at [234, 205] on div "RUAN [PERSON_NAME]" at bounding box center [253, 208] width 144 height 12
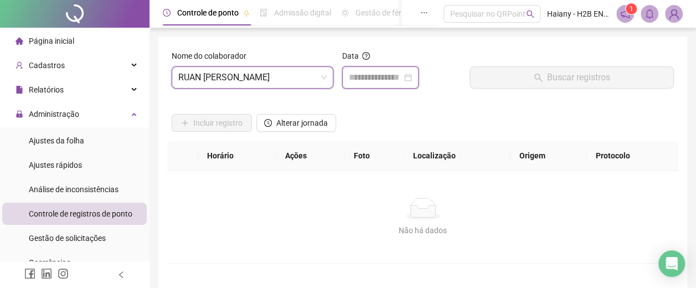
click at [378, 79] on input at bounding box center [375, 77] width 53 height 13
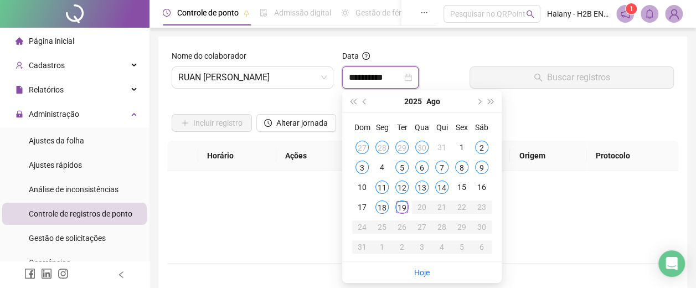
type input "**********"
click at [228, 75] on span "RUAN [PERSON_NAME]" at bounding box center [252, 77] width 148 height 21
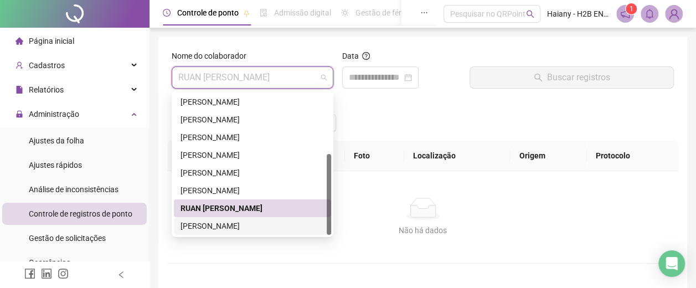
click at [211, 225] on div "[PERSON_NAME]" at bounding box center [253, 226] width 144 height 12
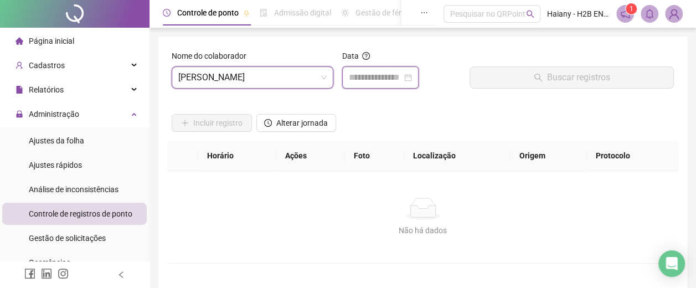
click at [397, 78] on input at bounding box center [375, 77] width 53 height 13
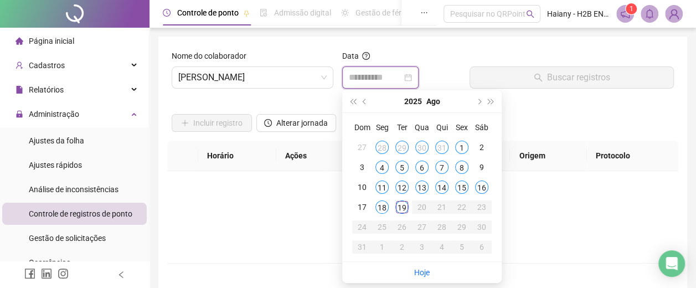
type input "**********"
click at [462, 187] on div "15" at bounding box center [461, 187] width 13 height 13
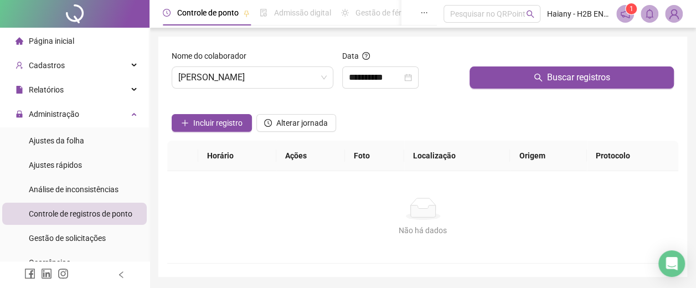
click at [520, 70] on button "Buscar registros" at bounding box center [572, 77] width 204 height 22
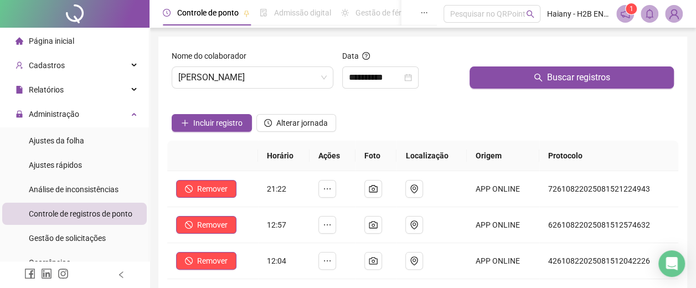
click at [205, 124] on span "Incluir registro" at bounding box center [217, 123] width 49 height 12
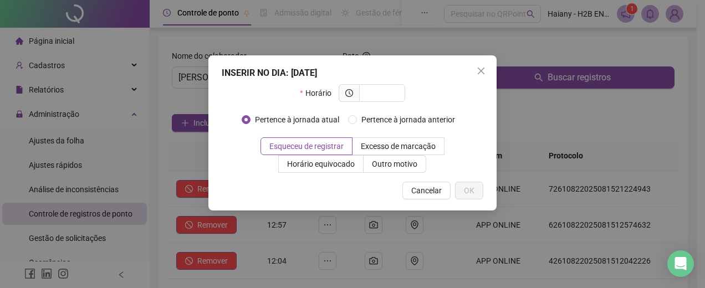
click at [377, 97] on input "text" at bounding box center [381, 93] width 30 height 12
type input "*****"
click at [302, 139] on label "Esqueceu de registrar" at bounding box center [306, 146] width 92 height 18
click at [477, 191] on button "OK" at bounding box center [469, 191] width 28 height 18
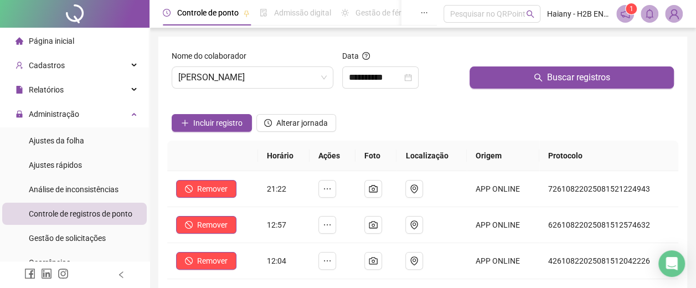
click at [544, 73] on button "Buscar registros" at bounding box center [572, 77] width 204 height 22
click at [400, 78] on input "**********" at bounding box center [375, 77] width 53 height 13
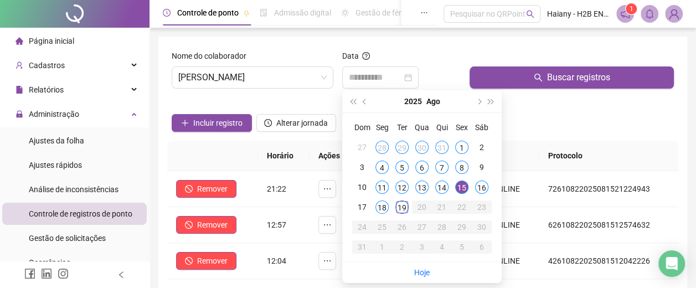
click at [483, 186] on div "16" at bounding box center [481, 187] width 13 height 13
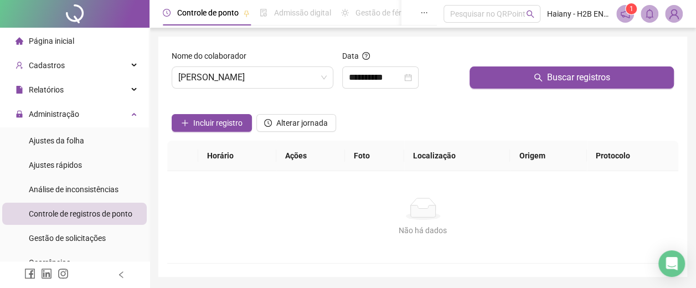
click at [517, 75] on button "Buscar registros" at bounding box center [572, 77] width 204 height 22
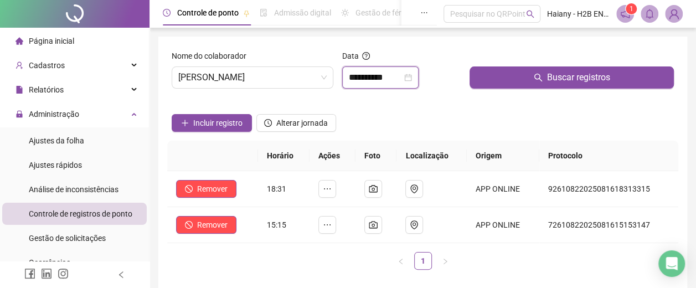
click at [400, 79] on input "**********" at bounding box center [375, 77] width 53 height 13
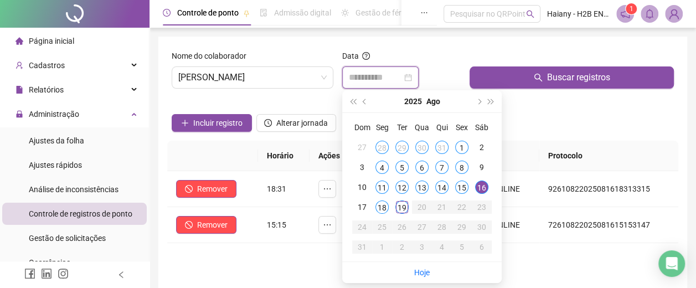
type input "**********"
click at [461, 189] on div "15" at bounding box center [461, 187] width 13 height 13
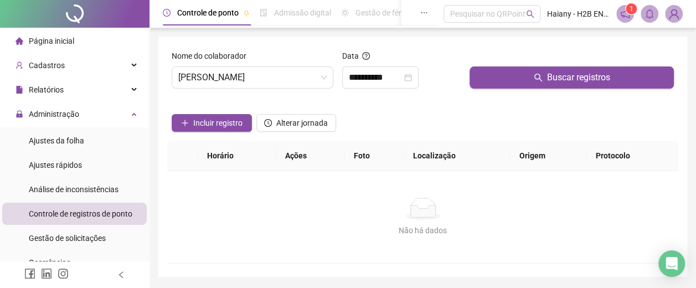
click at [515, 75] on button "Buscar registros" at bounding box center [572, 77] width 204 height 22
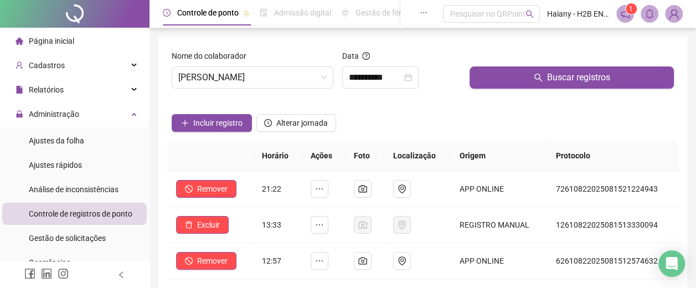
scroll to position [55, 0]
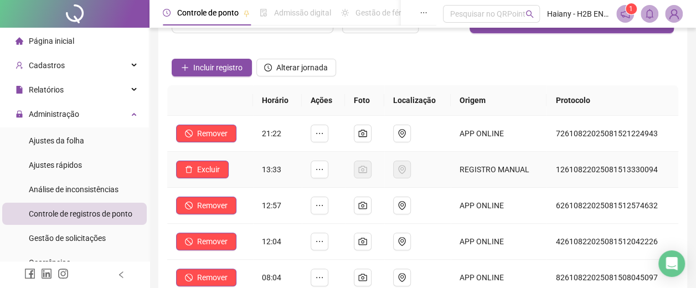
click at [322, 171] on icon "ellipsis" at bounding box center [319, 169] width 9 height 9
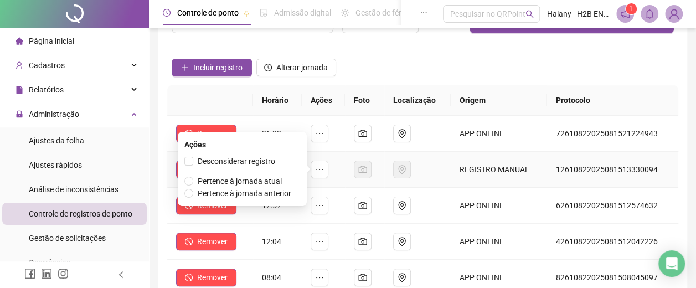
click at [239, 165] on span "Desconsiderar registro" at bounding box center [237, 161] width 78 height 9
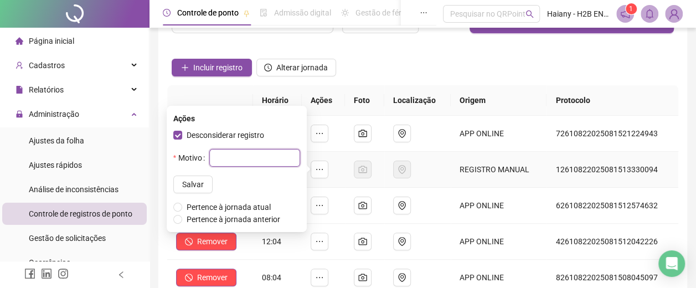
click at [243, 160] on input "text" at bounding box center [254, 158] width 91 height 18
type input "**********"
click at [182, 183] on span "Salvar" at bounding box center [193, 184] width 22 height 12
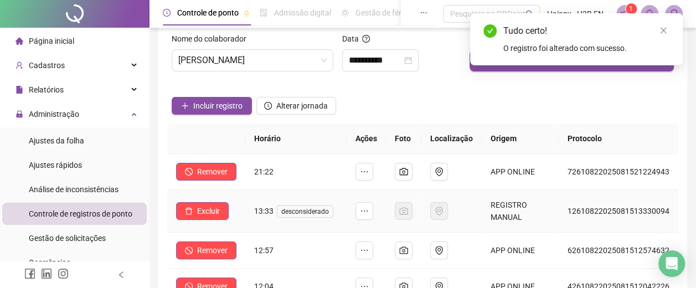
scroll to position [0, 0]
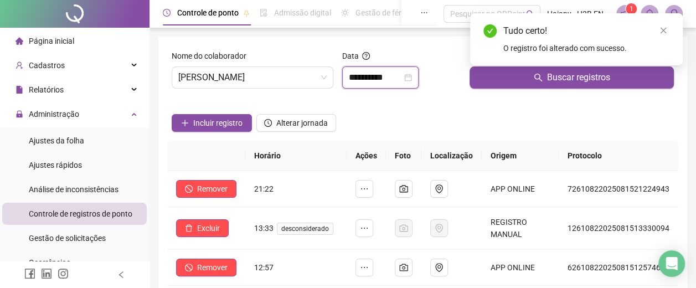
click at [392, 79] on input "**********" at bounding box center [375, 77] width 53 height 13
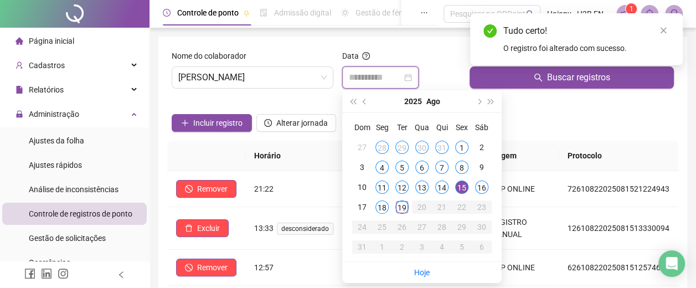
type input "**********"
drag, startPoint x: 484, startPoint y: 184, endPoint x: 275, endPoint y: 58, distance: 244.3
click at [484, 184] on div "16" at bounding box center [481, 187] width 13 height 13
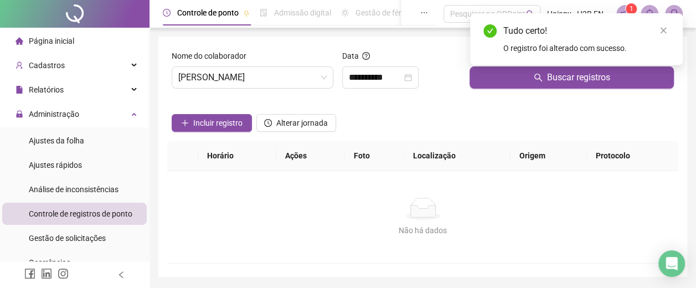
click at [230, 79] on span "[PERSON_NAME]" at bounding box center [252, 77] width 148 height 21
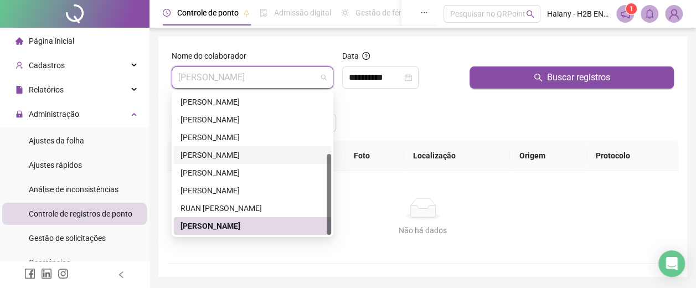
click at [219, 152] on div "[PERSON_NAME]" at bounding box center [253, 155] width 144 height 12
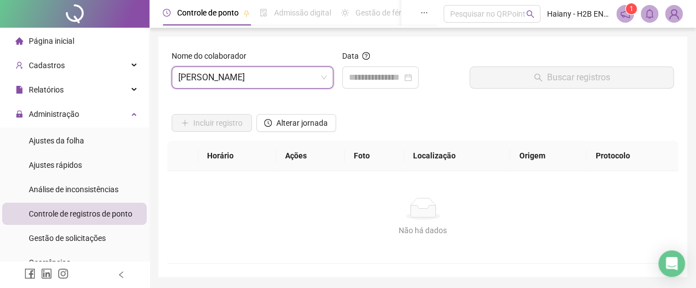
click at [406, 56] on div "Data" at bounding box center [401, 58] width 119 height 17
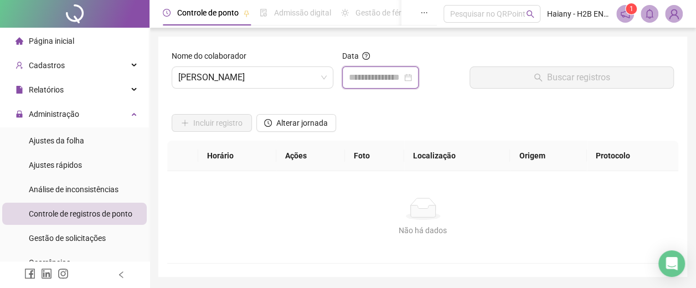
click at [402, 76] on input at bounding box center [375, 77] width 53 height 13
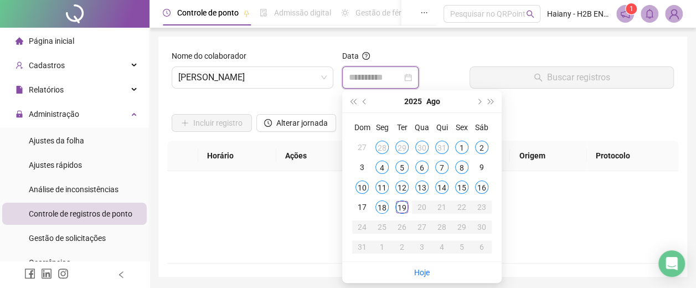
type input "**********"
click at [480, 186] on div "16" at bounding box center [481, 187] width 13 height 13
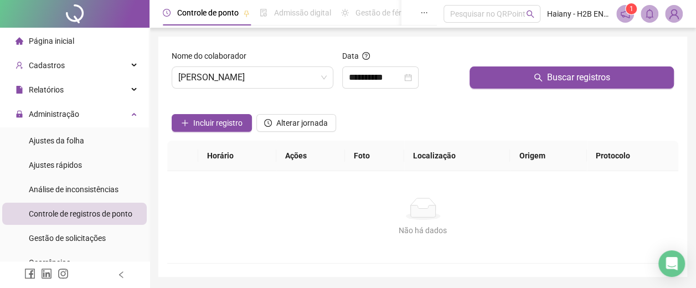
click at [505, 76] on button "Buscar registros" at bounding box center [572, 77] width 204 height 22
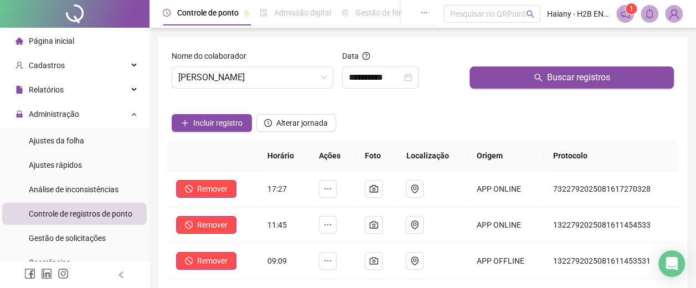
click at [228, 125] on span "Incluir registro" at bounding box center [217, 123] width 49 height 12
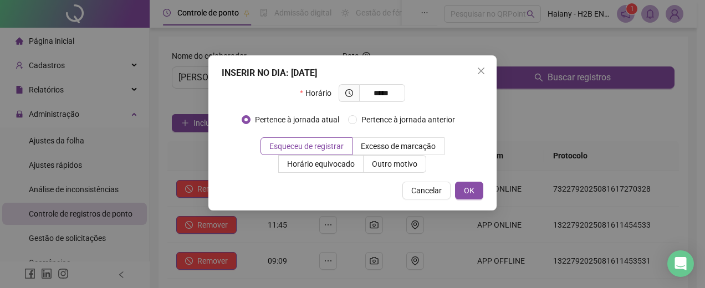
type input "*****"
click at [472, 193] on span "OK" at bounding box center [469, 190] width 11 height 12
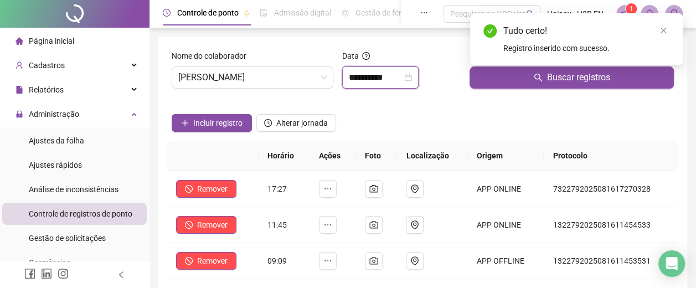
click at [354, 71] on input "**********" at bounding box center [375, 77] width 53 height 13
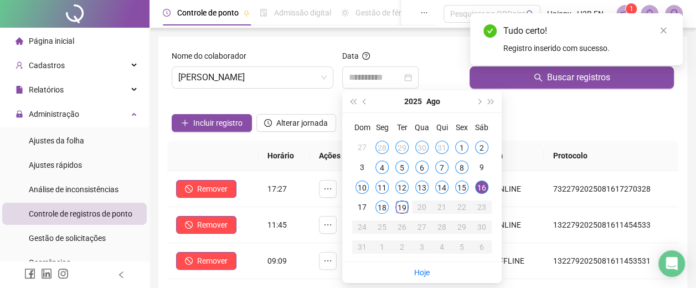
click at [462, 188] on div "15" at bounding box center [461, 187] width 13 height 13
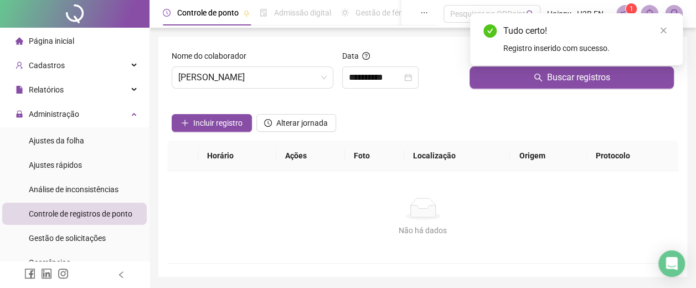
click at [503, 78] on button "Buscar registros" at bounding box center [572, 77] width 204 height 22
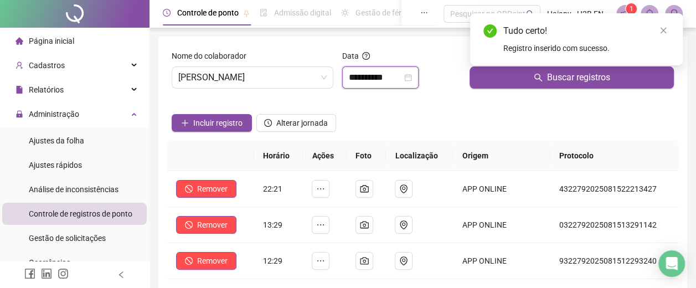
click at [389, 79] on input "**********" at bounding box center [375, 77] width 53 height 13
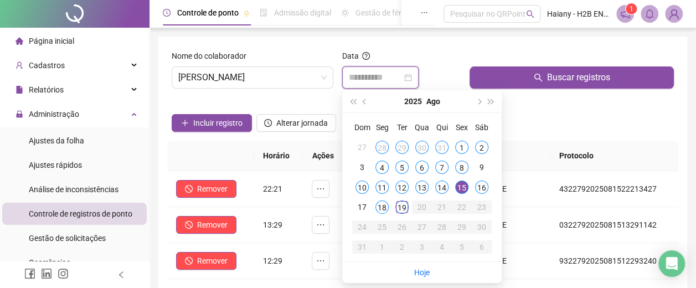
type input "**********"
click at [484, 187] on div "16" at bounding box center [481, 187] width 13 height 13
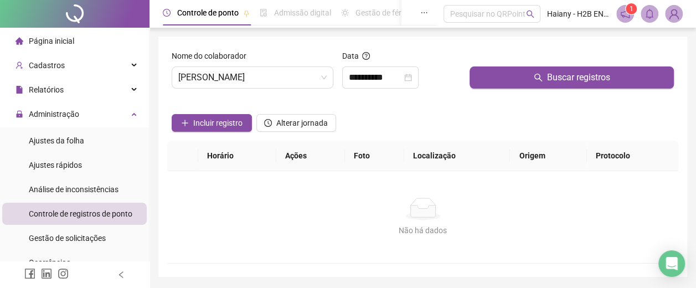
drag, startPoint x: 515, startPoint y: 64, endPoint x: 515, endPoint y: 71, distance: 6.7
click at [515, 65] on div at bounding box center [572, 58] width 204 height 17
click at [515, 72] on button "Buscar registros" at bounding box center [572, 77] width 204 height 22
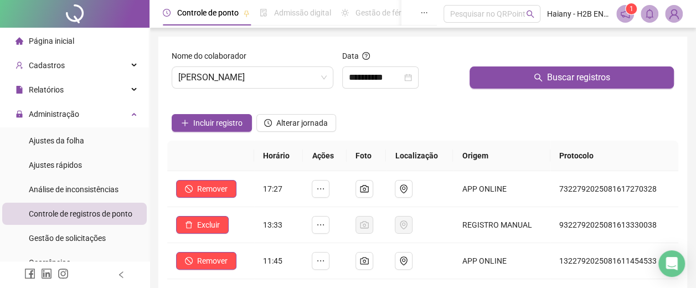
click at [245, 74] on span "[PERSON_NAME]" at bounding box center [252, 77] width 148 height 21
